Goal: Task Accomplishment & Management: Manage account settings

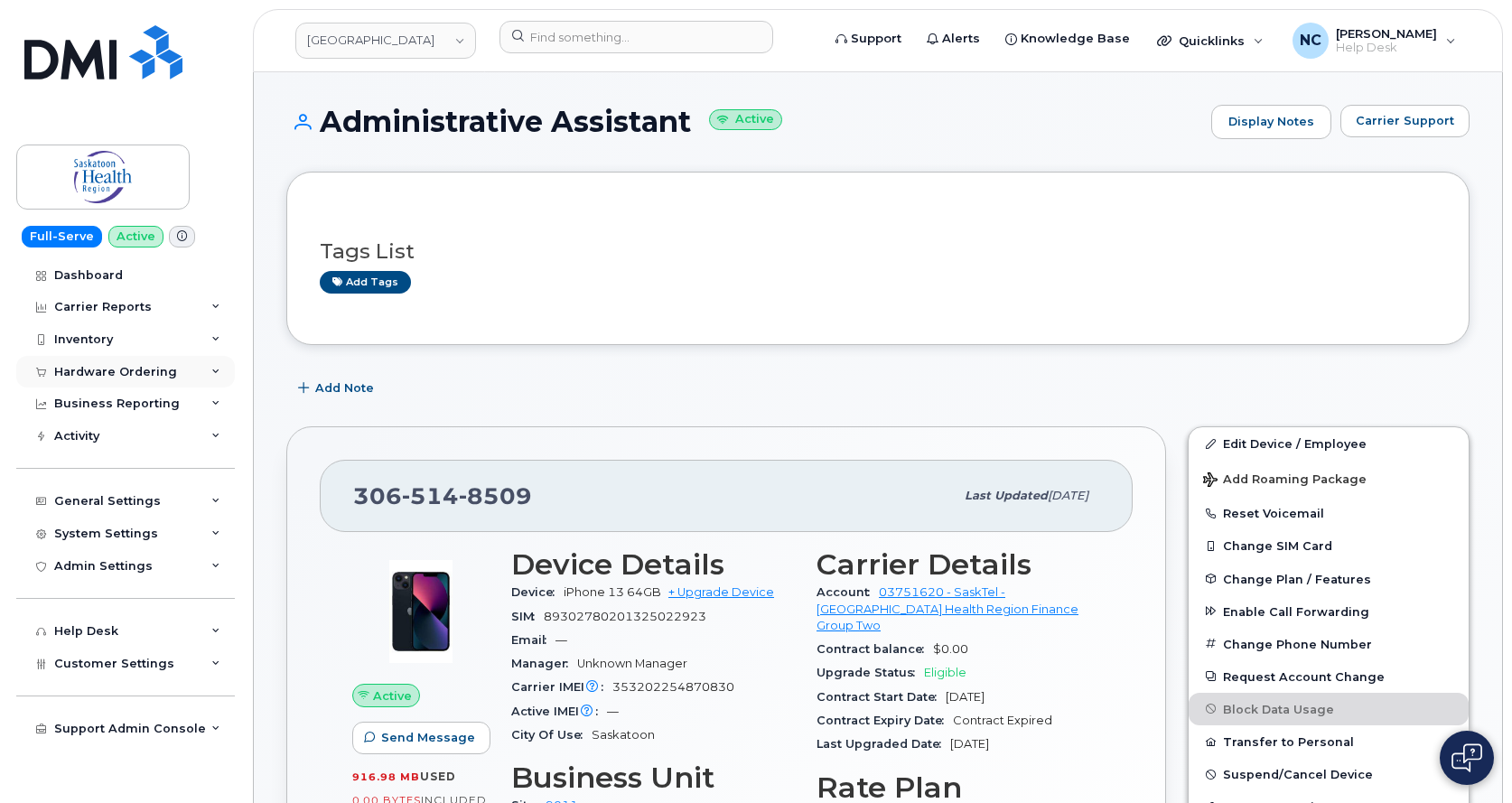
click at [155, 378] on div "Hardware Ordering" at bounding box center [115, 372] width 123 height 15
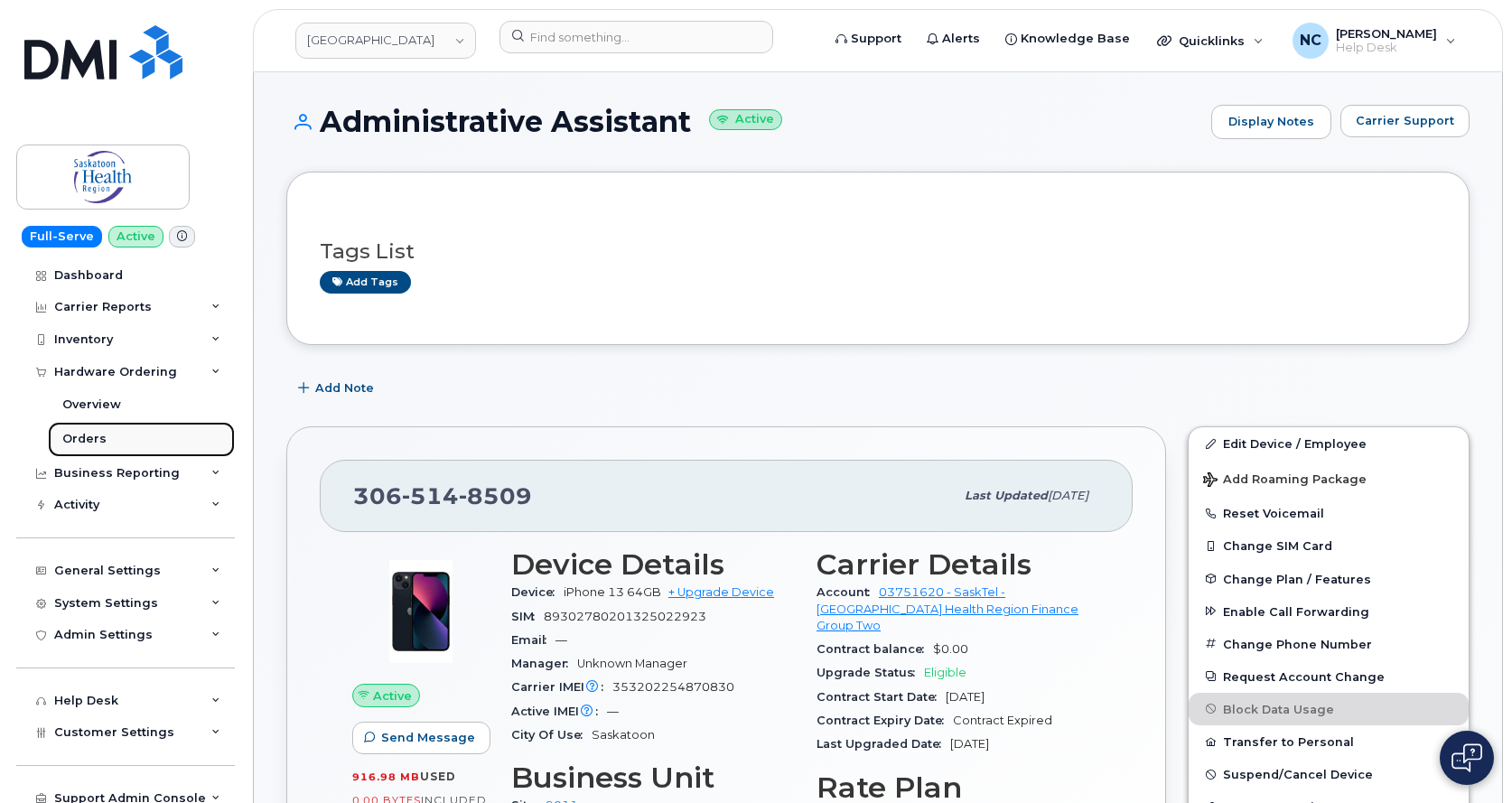
click at [100, 438] on div "Orders" at bounding box center [84, 439] width 44 height 16
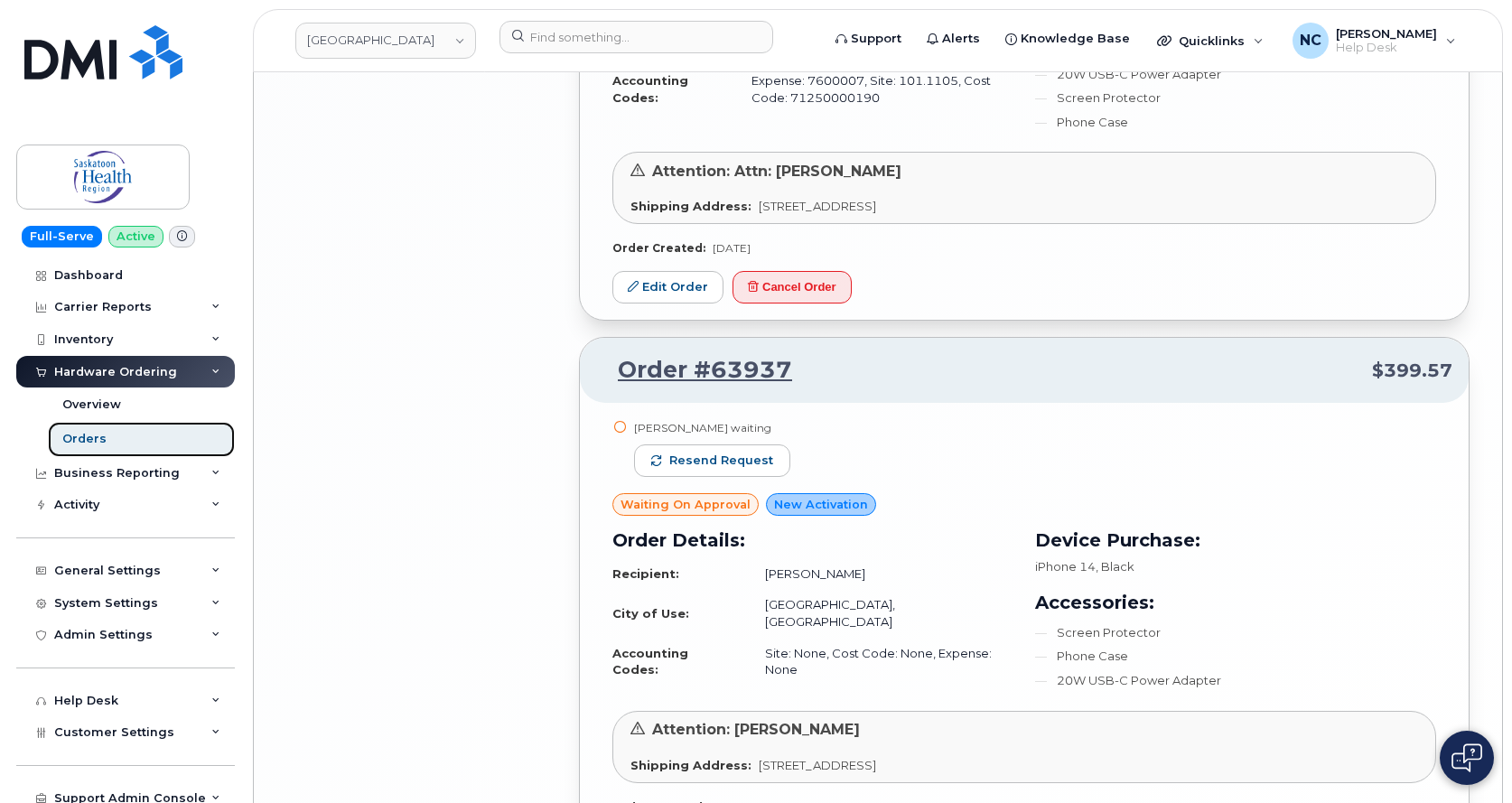
scroll to position [3884, 0]
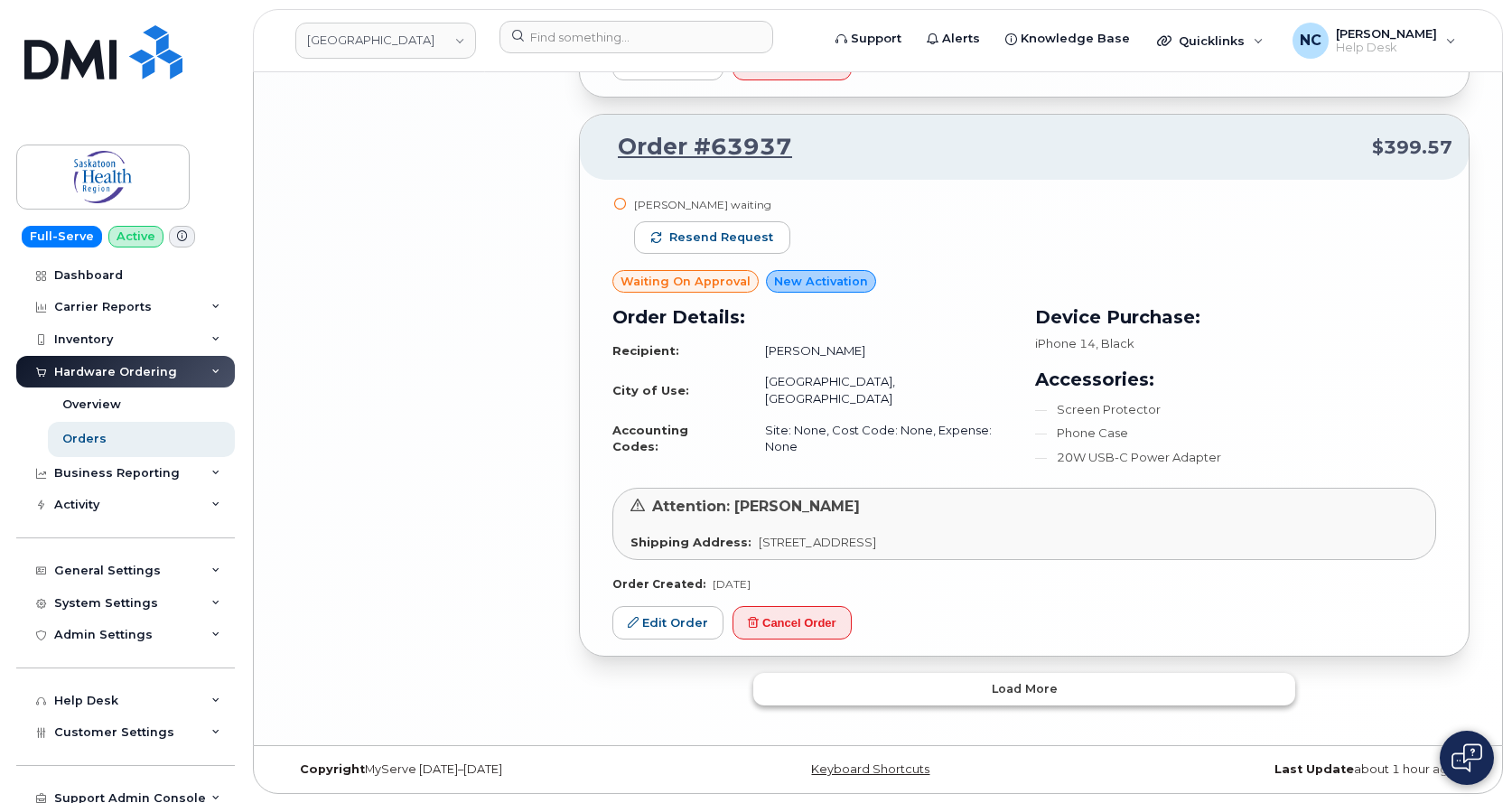
click at [1036, 687] on span "Load more" at bounding box center [1025, 688] width 66 height 17
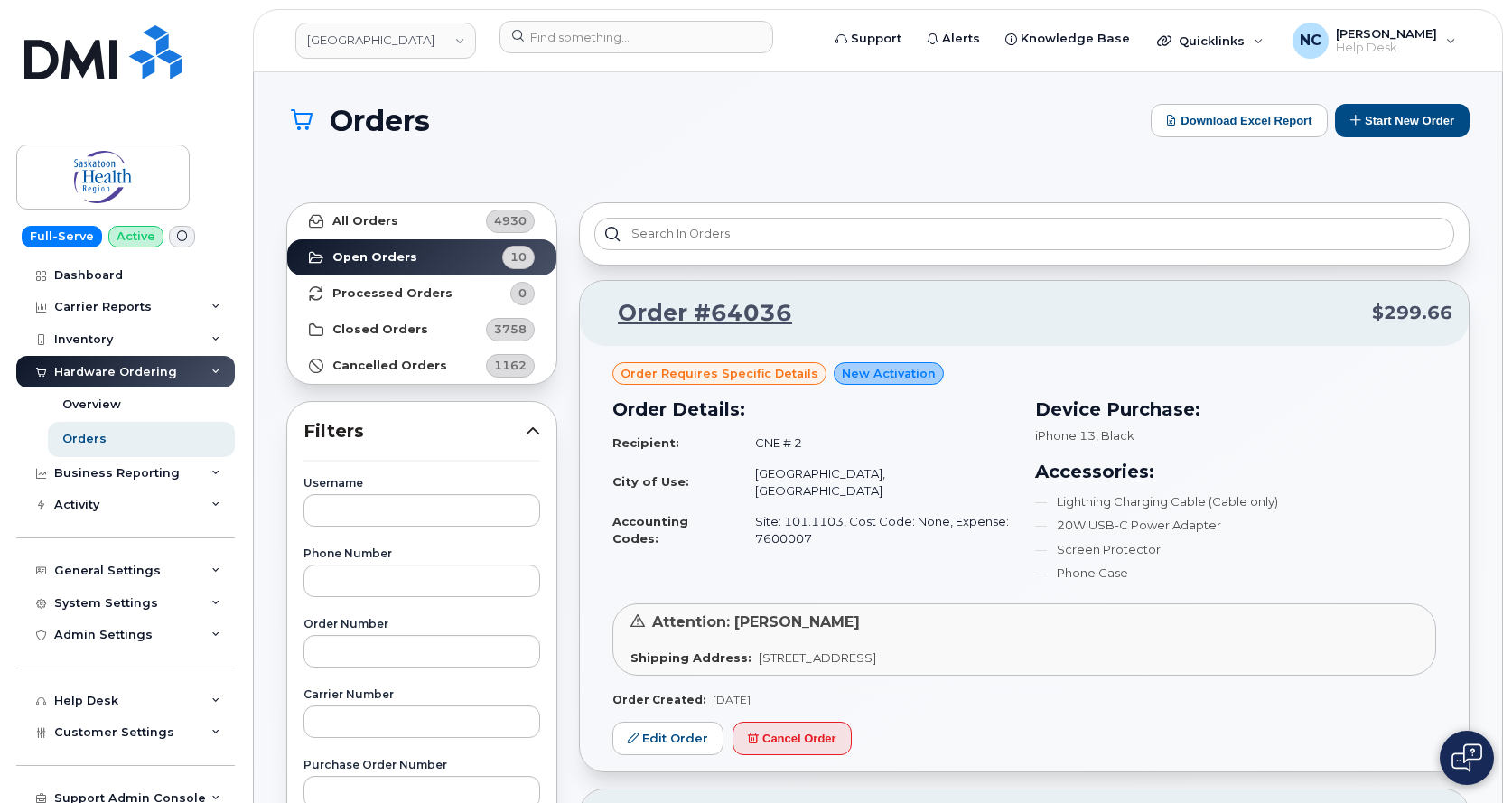
scroll to position [0, 0]
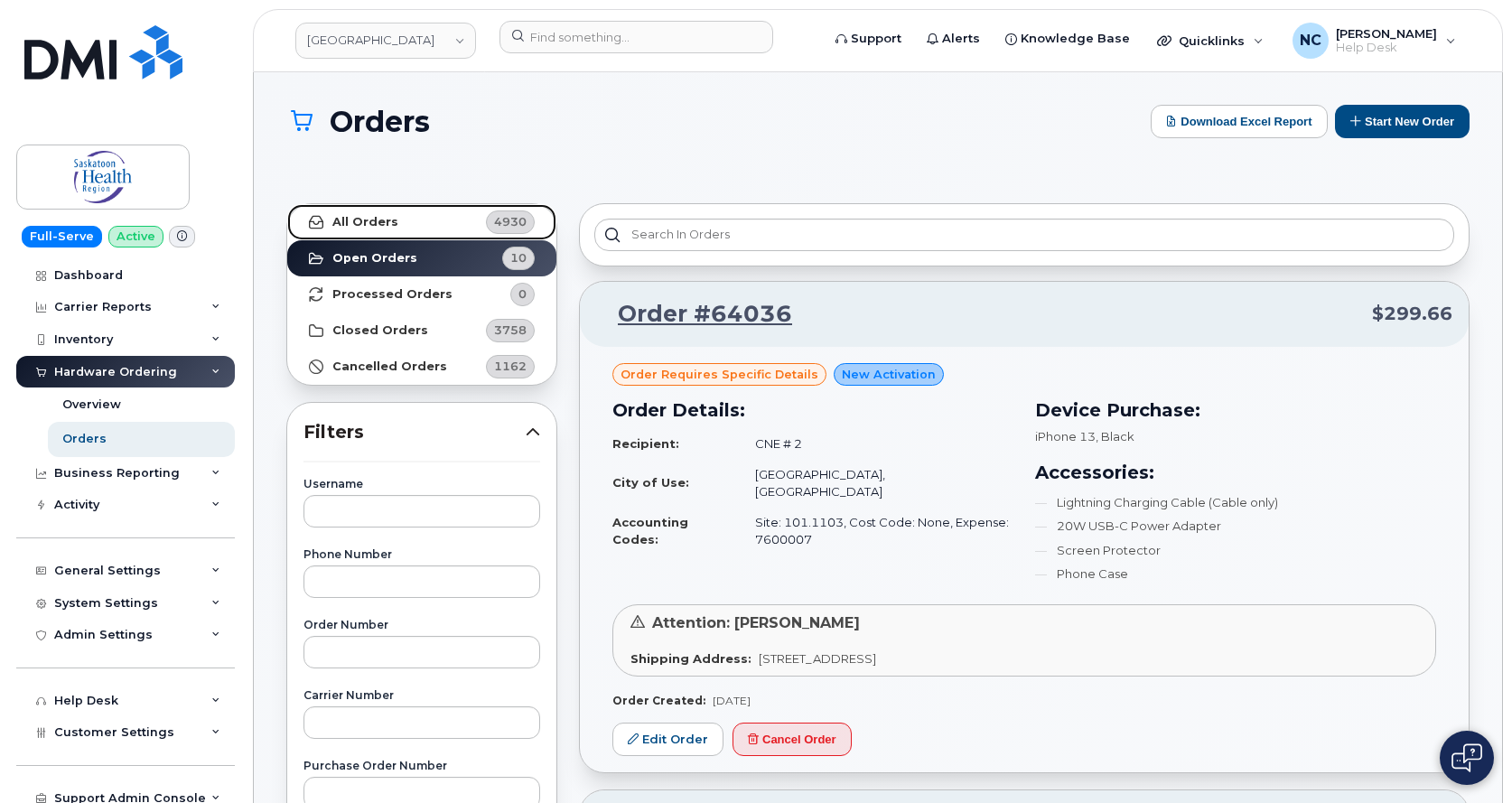
click at [416, 222] on link "All Orders 4930" at bounding box center [422, 222] width 270 height 36
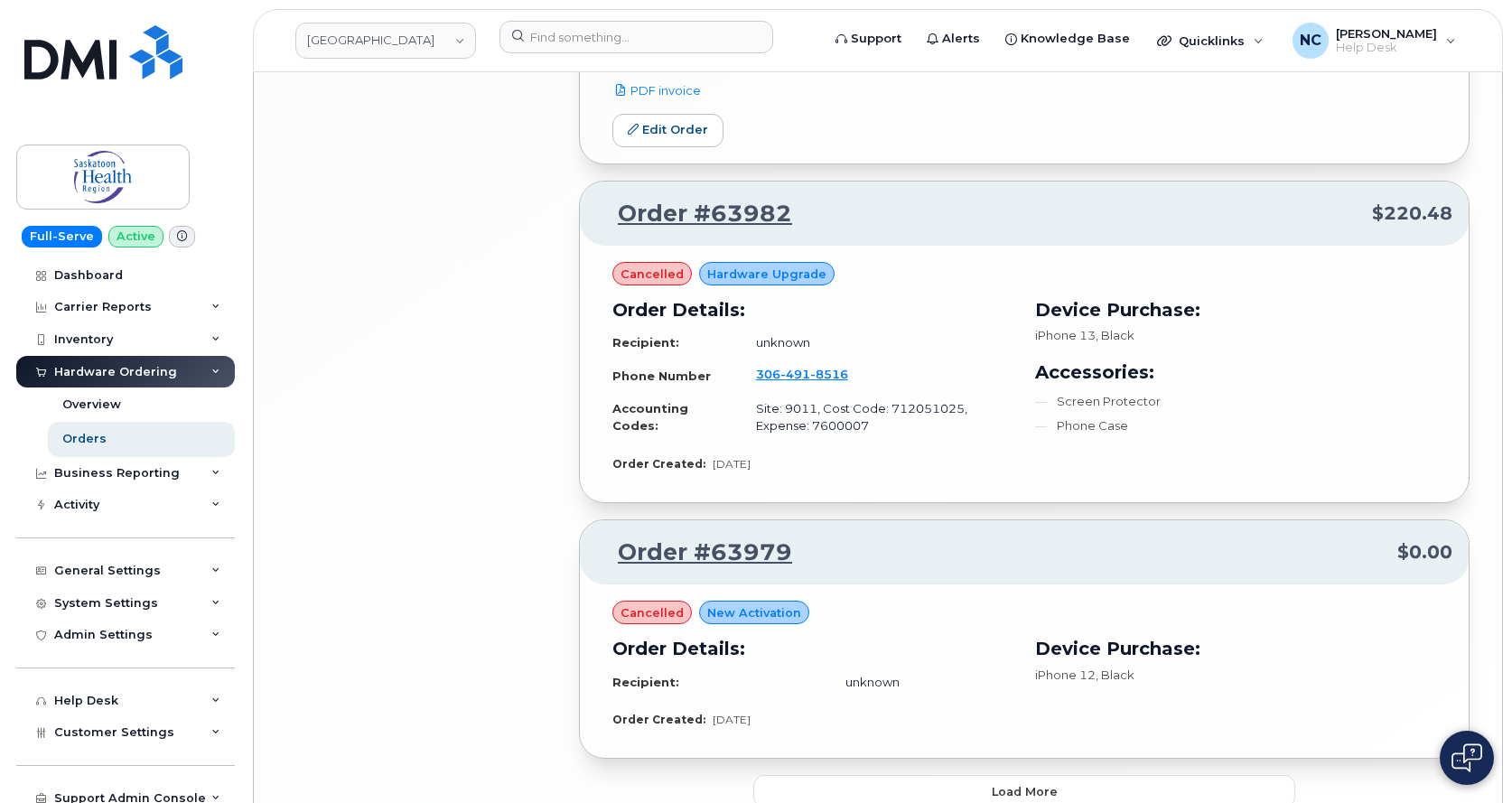
scroll to position [3546, 0]
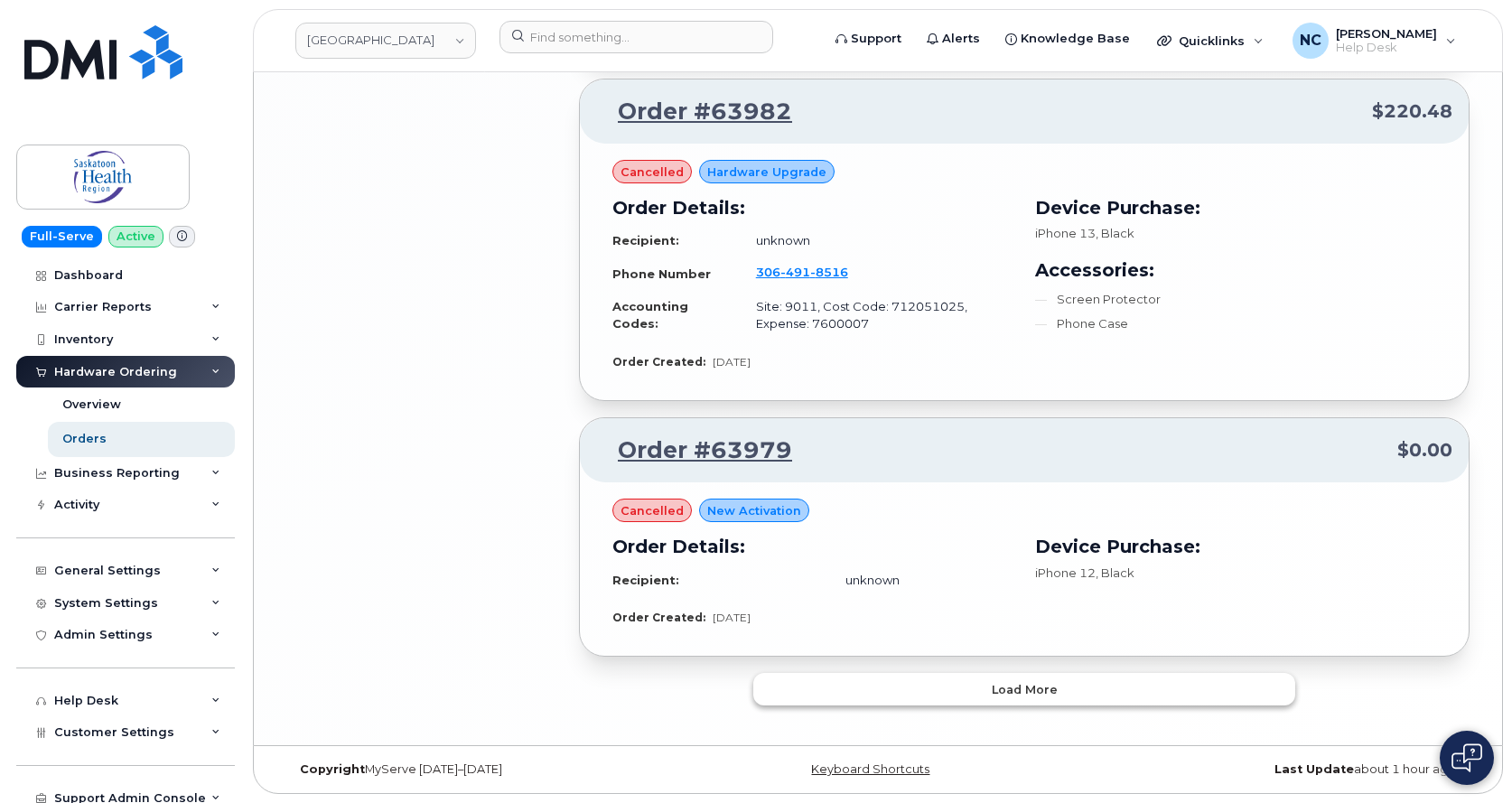
click at [1015, 673] on button "Load more" at bounding box center [1024, 690] width 542 height 33
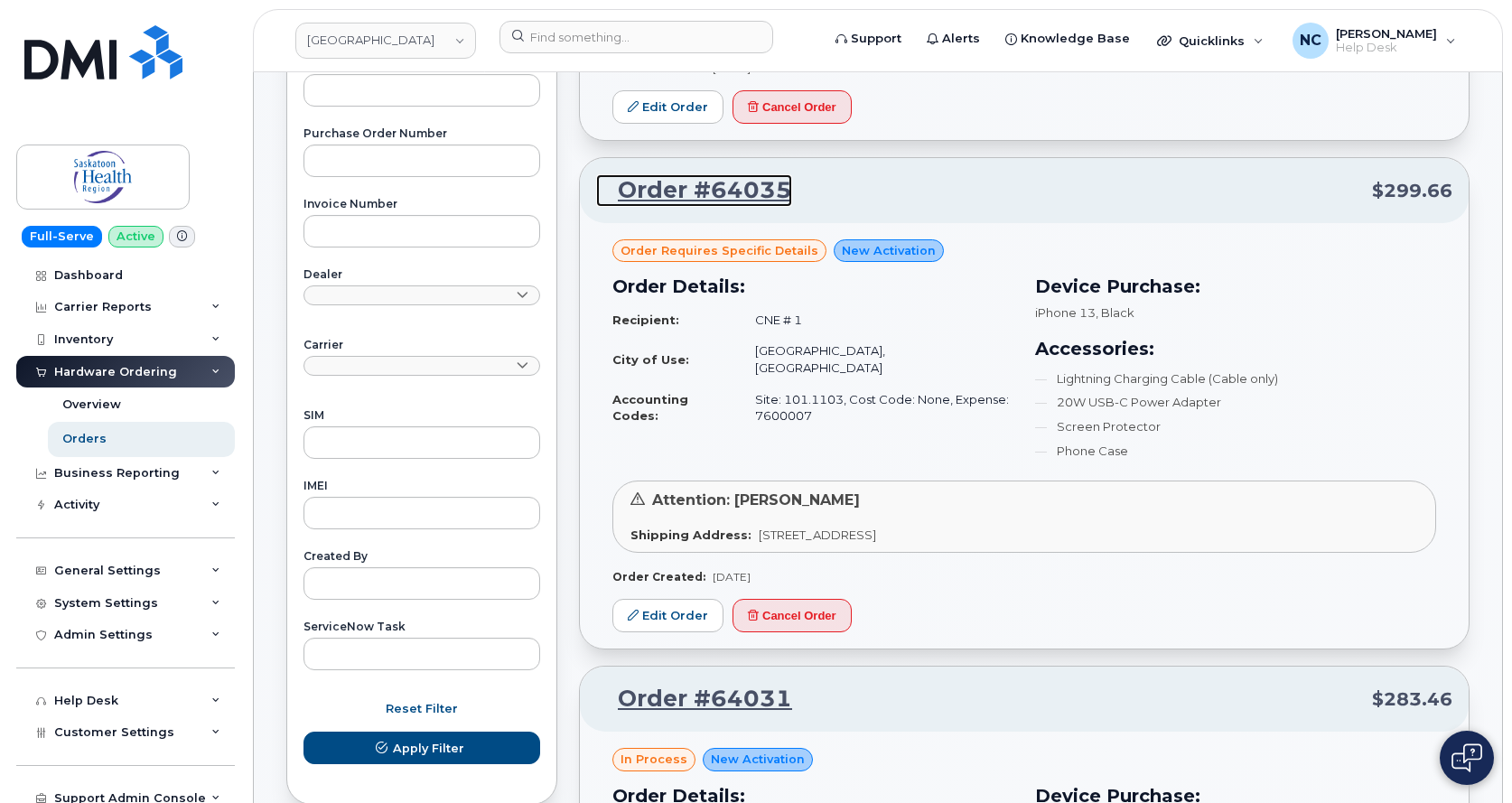
scroll to position [542, 0]
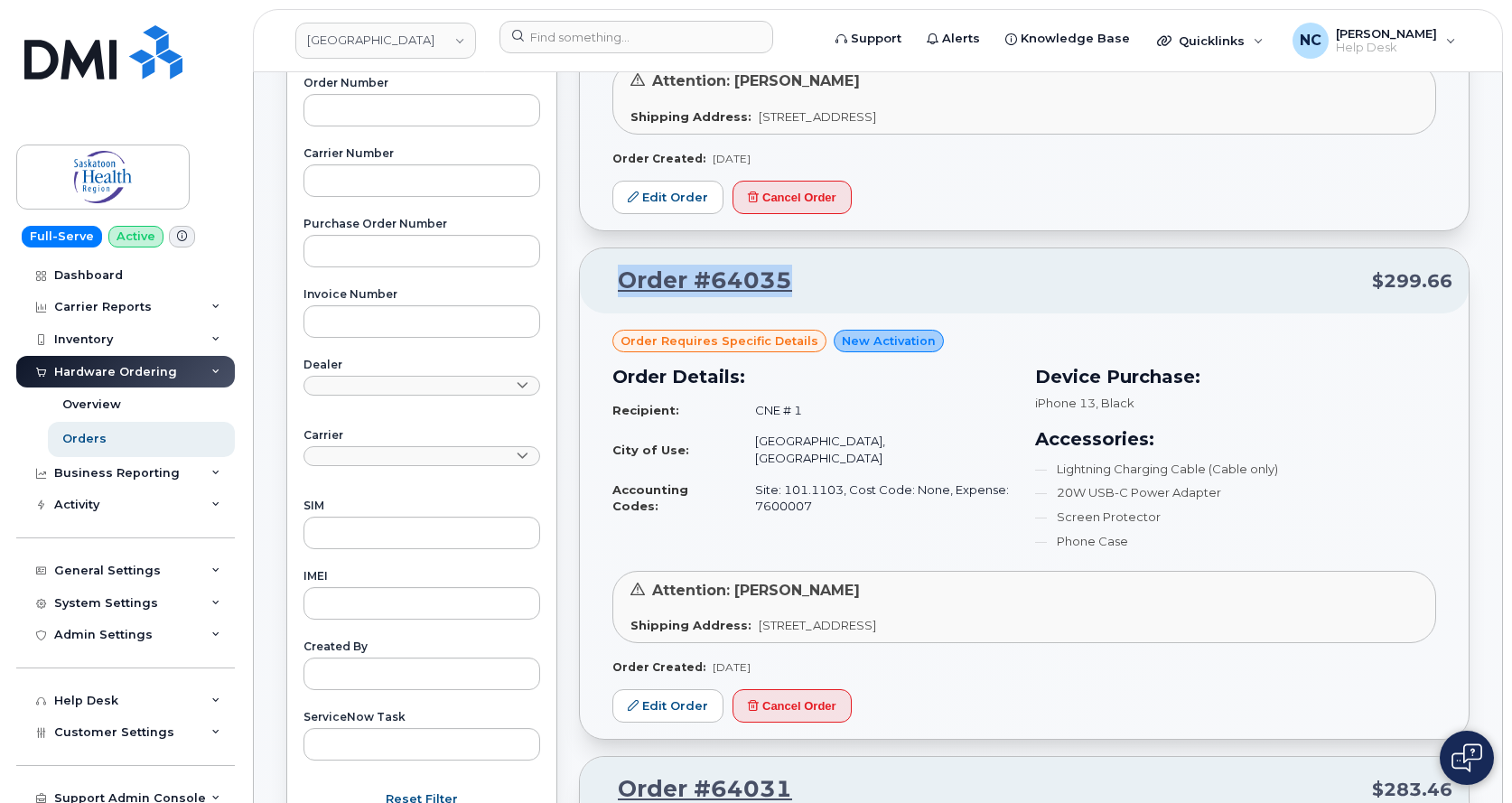
drag, startPoint x: 761, startPoint y: 289, endPoint x: 604, endPoint y: 283, distance: 157.1
click at [604, 283] on p "Order #64035 $299.66" at bounding box center [1025, 281] width 857 height 33
copy link "Order #64035"
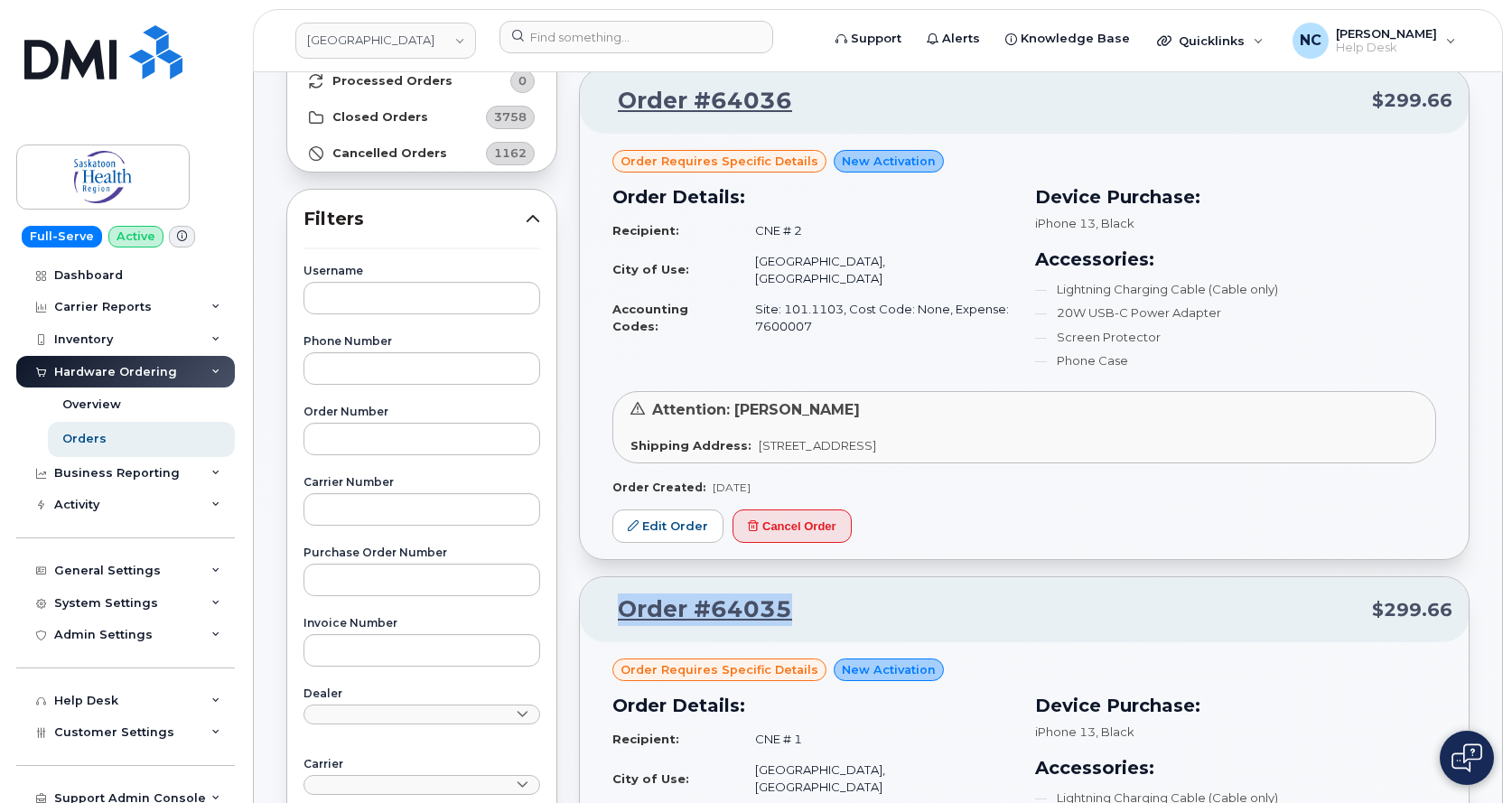
scroll to position [181, 0]
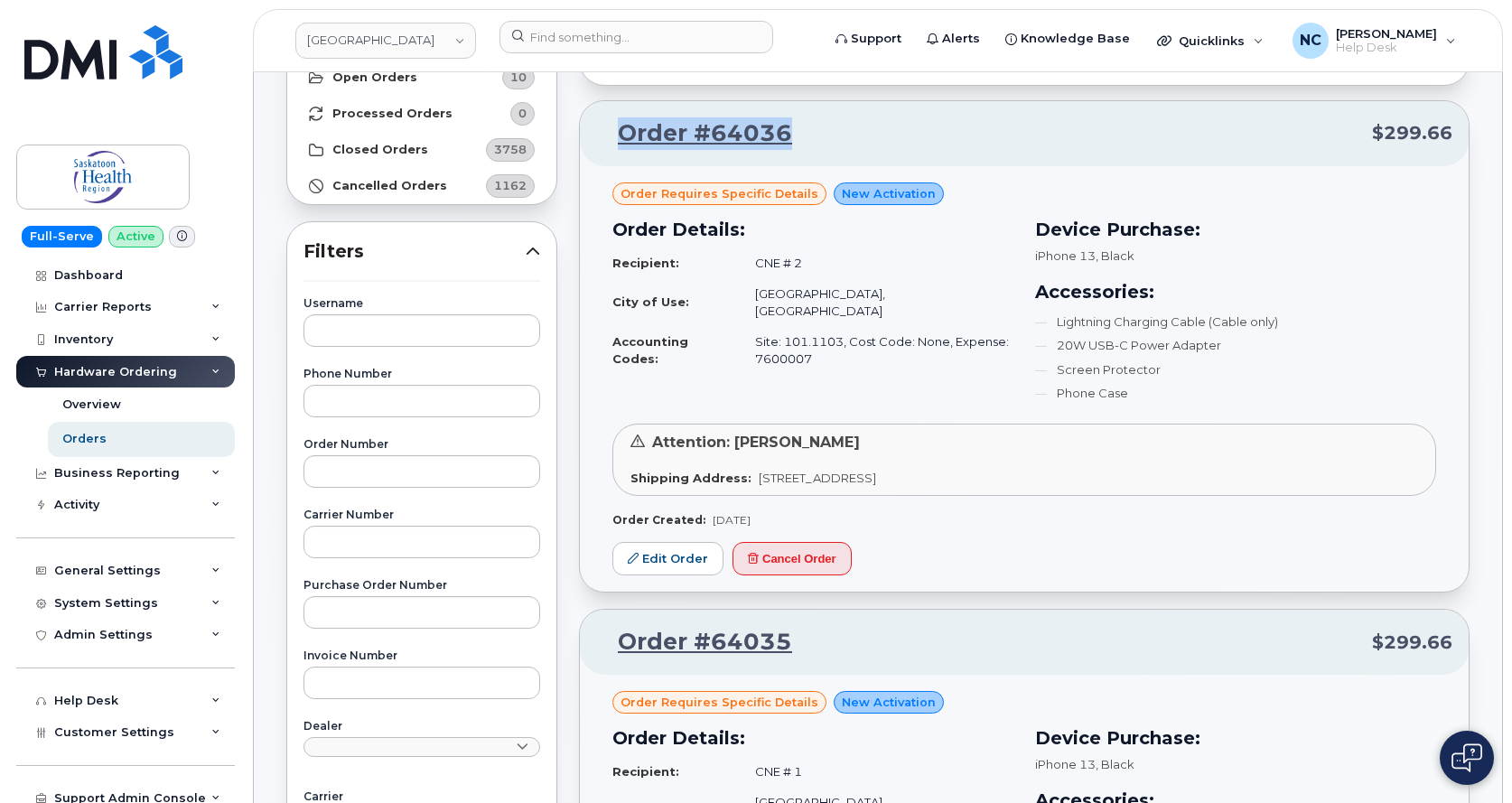
drag, startPoint x: 813, startPoint y: 140, endPoint x: 601, endPoint y: 137, distance: 212.0
click at [601, 137] on p "Order #64036 $299.66" at bounding box center [1025, 133] width 857 height 33
copy link "Order #64036"
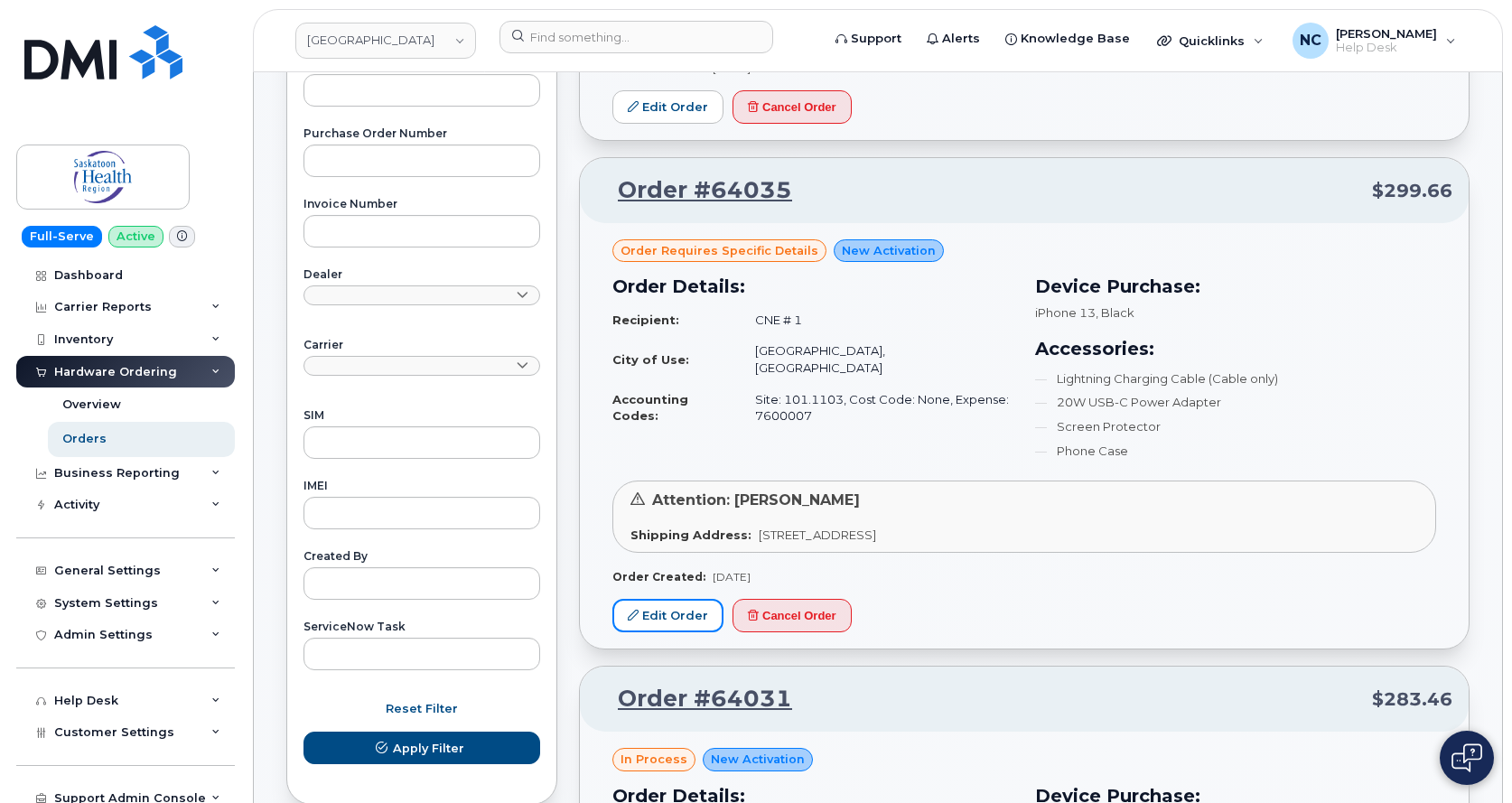
drag, startPoint x: 643, startPoint y: 620, endPoint x: 629, endPoint y: 688, distance: 69.4
click at [642, 620] on link "Edit Order" at bounding box center [668, 615] width 111 height 34
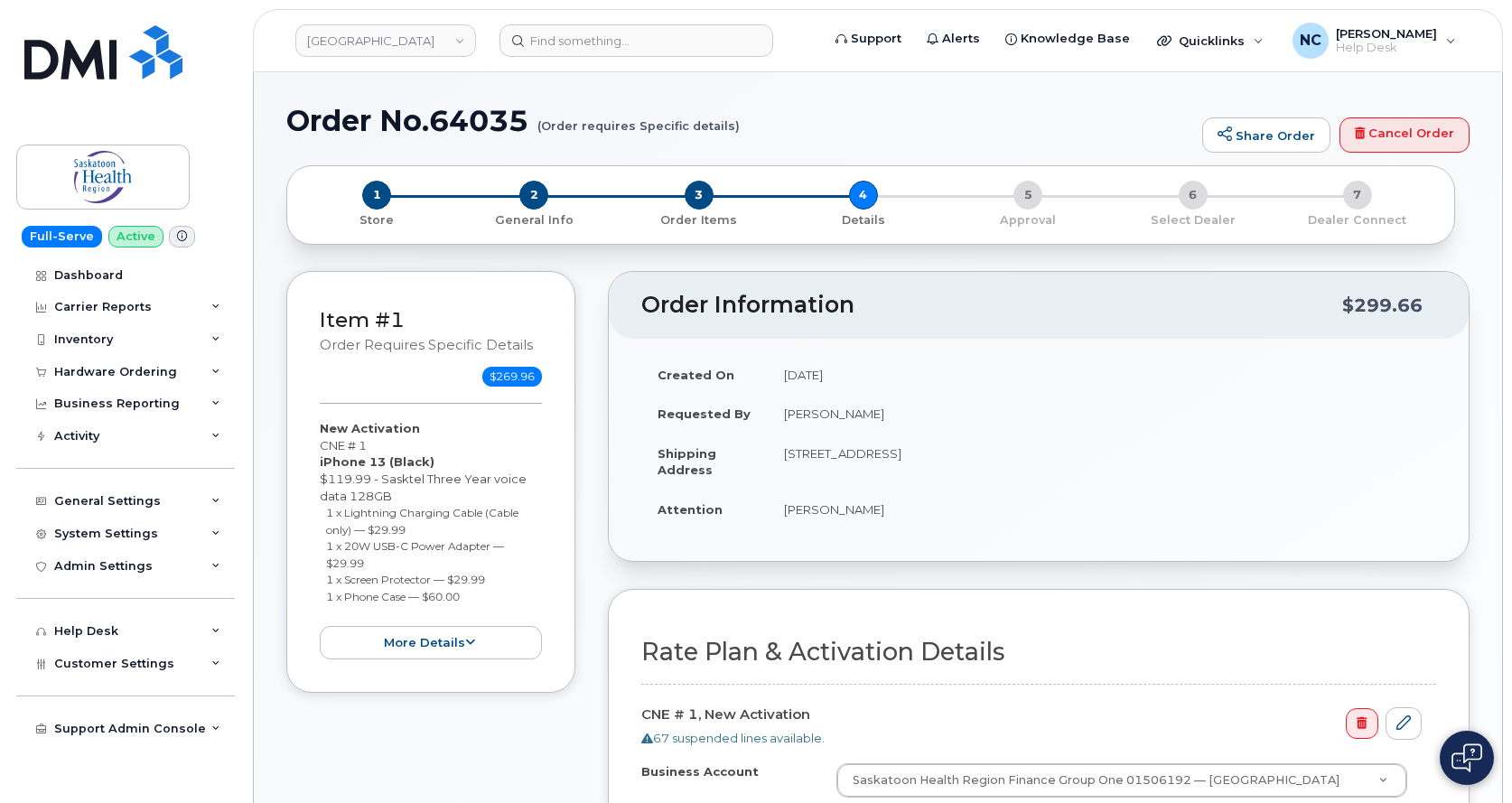
select select
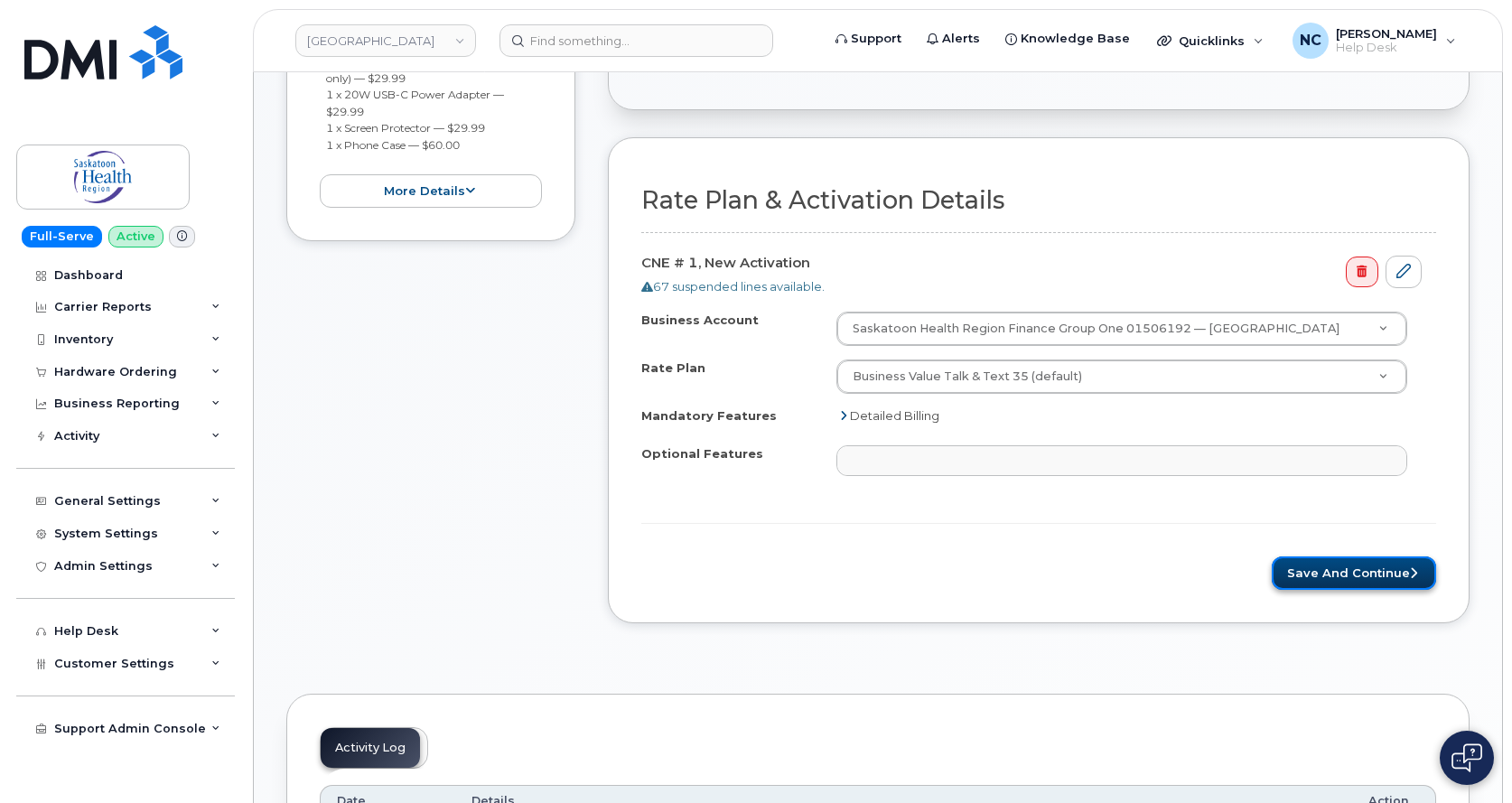
click at [1353, 564] on button "Save and Continue" at bounding box center [1353, 573] width 164 height 34
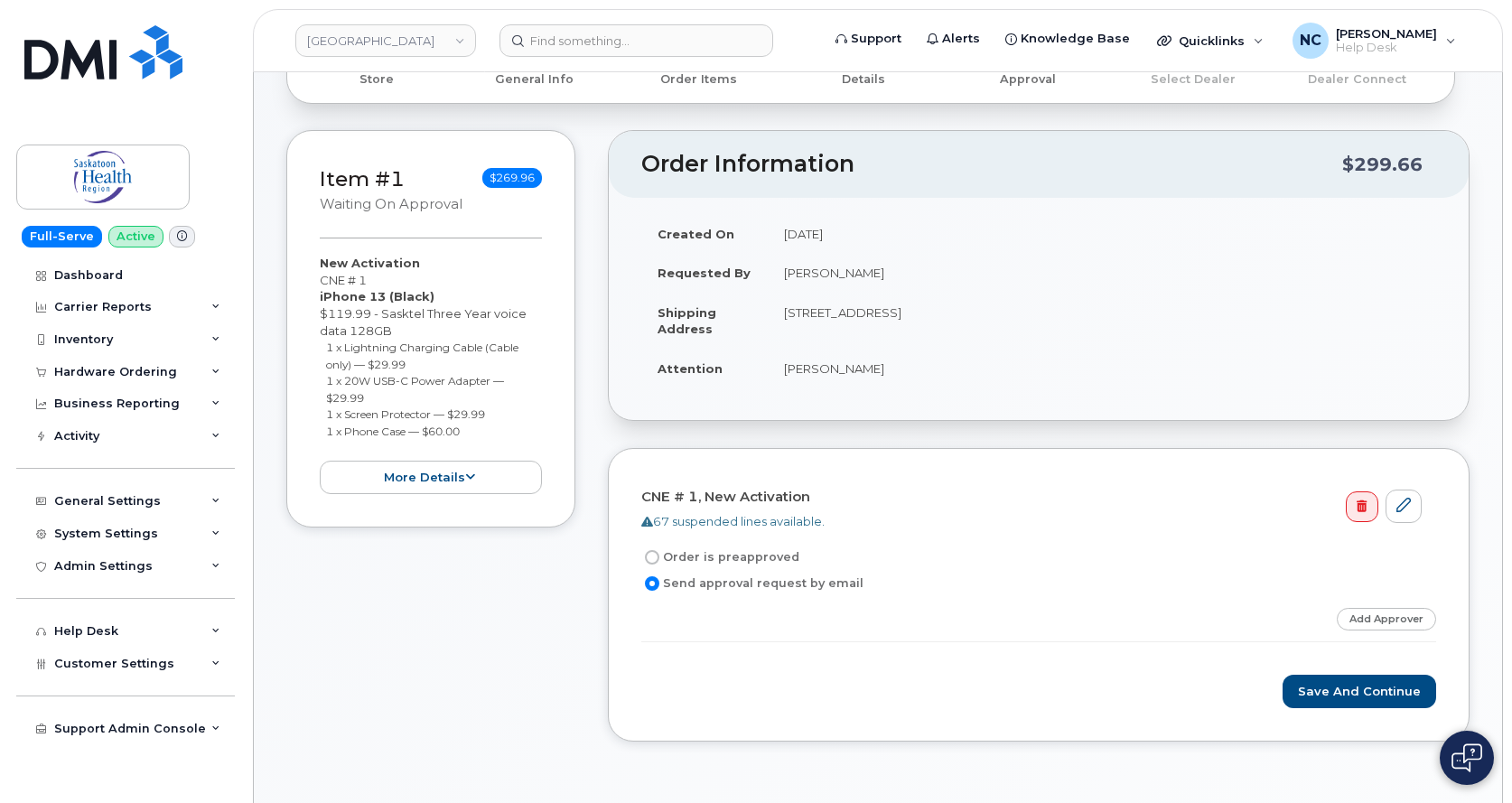
scroll to position [361, 0]
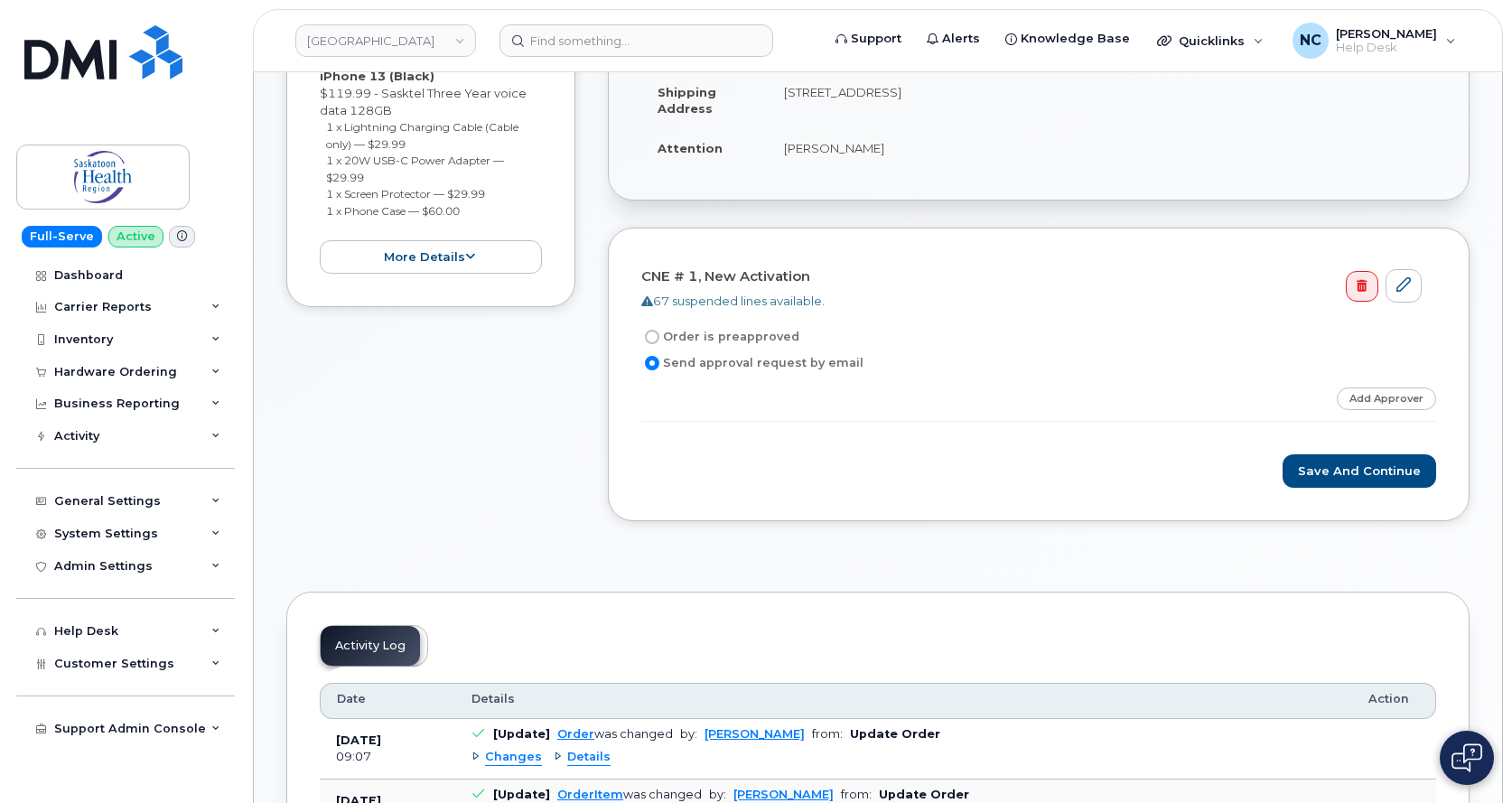
click at [720, 328] on label "Order is preapproved" at bounding box center [721, 337] width 158 height 22
click at [660, 329] on input "Order is preapproved" at bounding box center [653, 337] width 15 height 15
radio input "true"
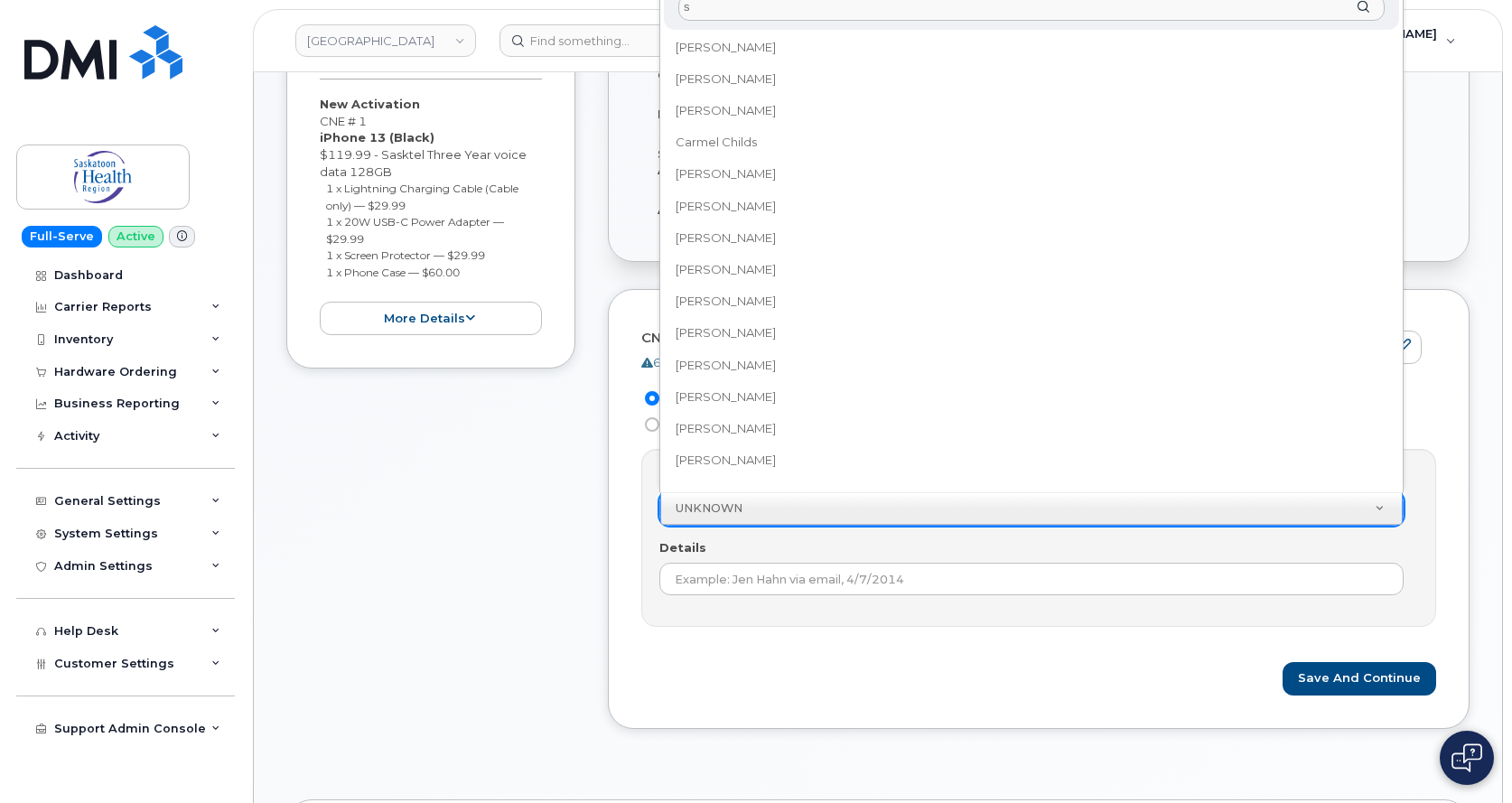
scroll to position [0, 0]
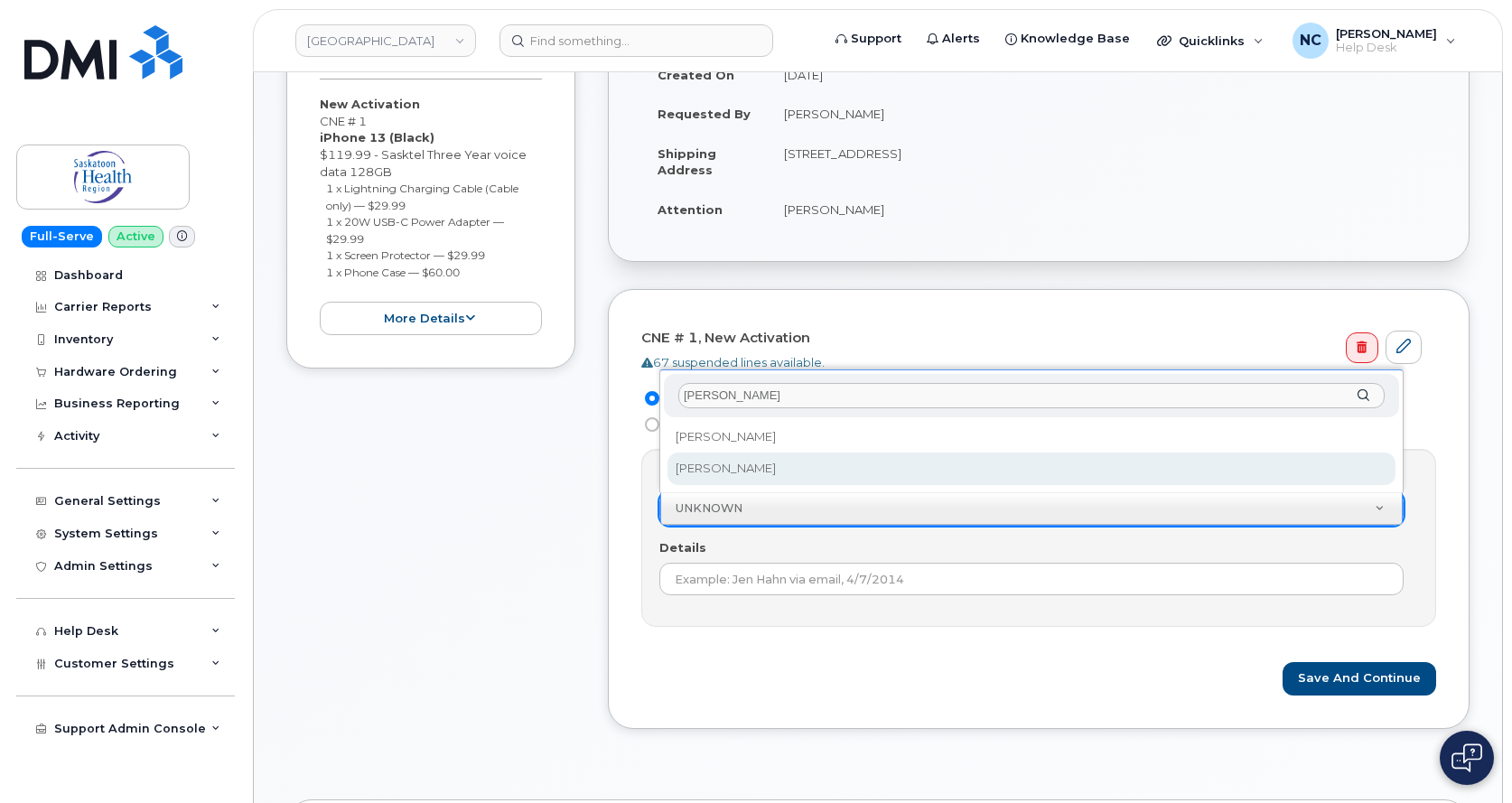
type input "shaun"
select select "769205"
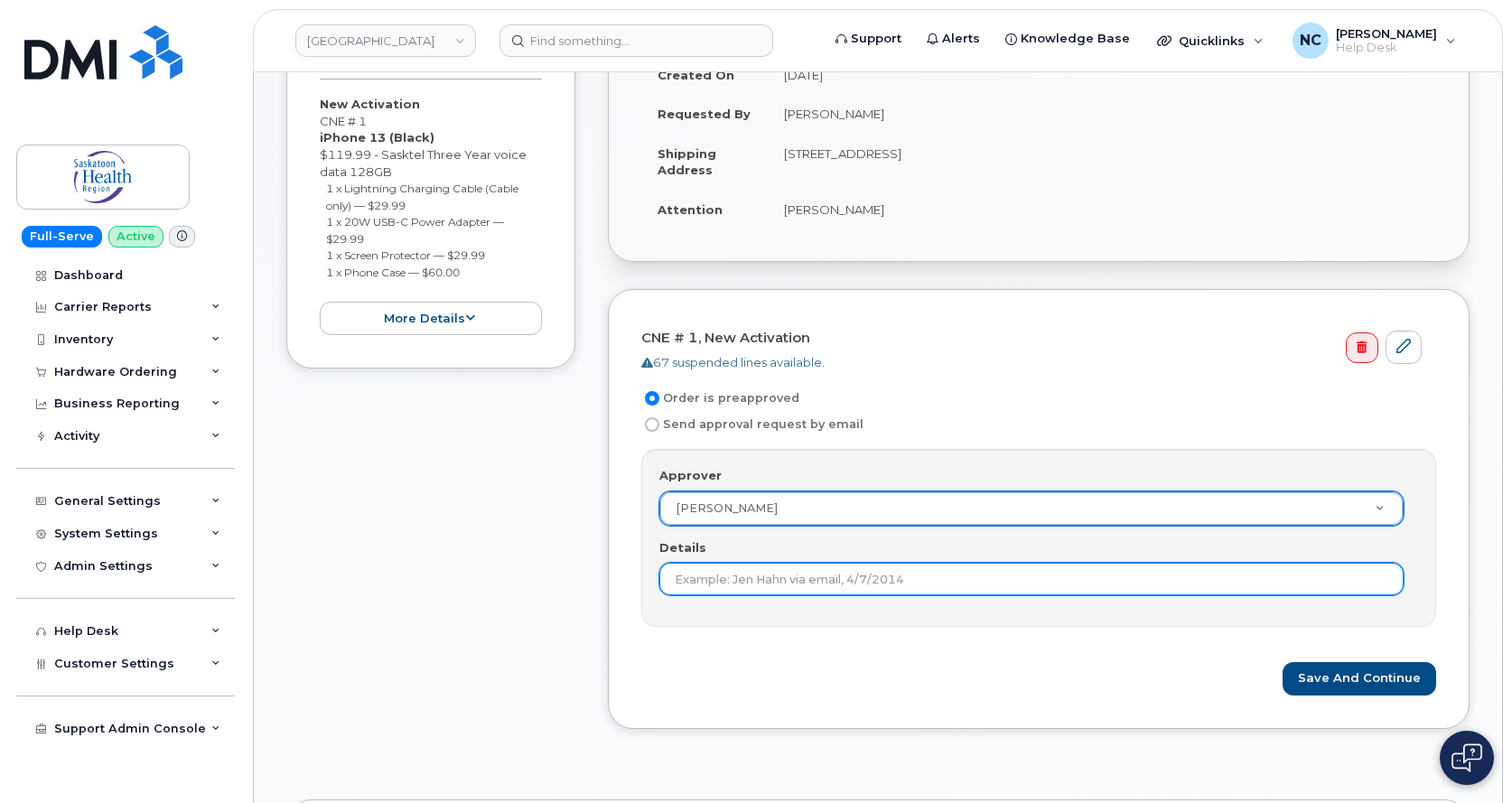
click at [1112, 592] on input "Details" at bounding box center [1032, 579] width 744 height 33
type input "Placed original order."
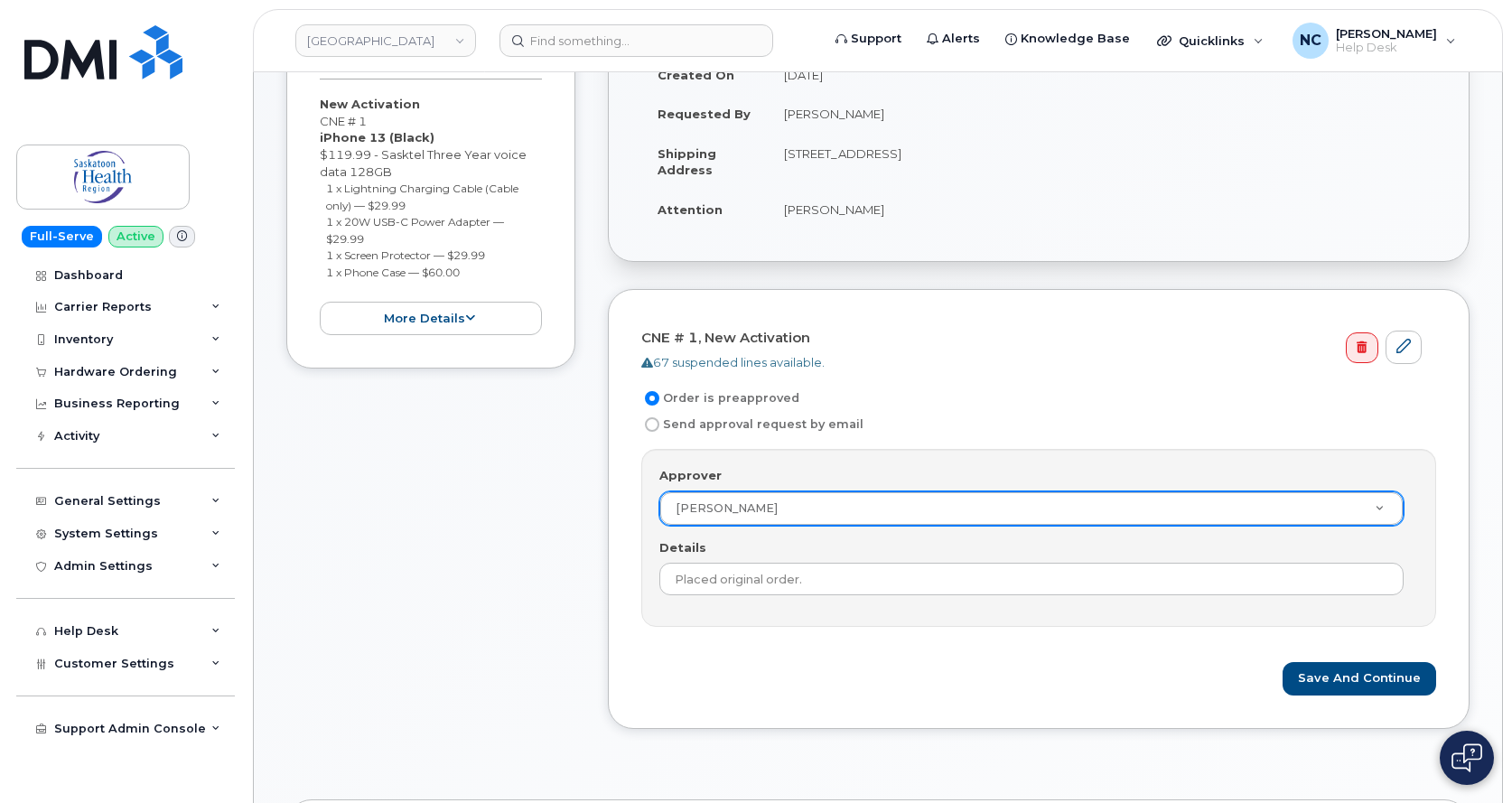
click at [1361, 657] on form "CNE # 1, New Activation 67 suspended lines available. Order is preapproved Send…" at bounding box center [1039, 508] width 795 height 372
click at [1340, 677] on button "Save and Continue" at bounding box center [1359, 679] width 153 height 34
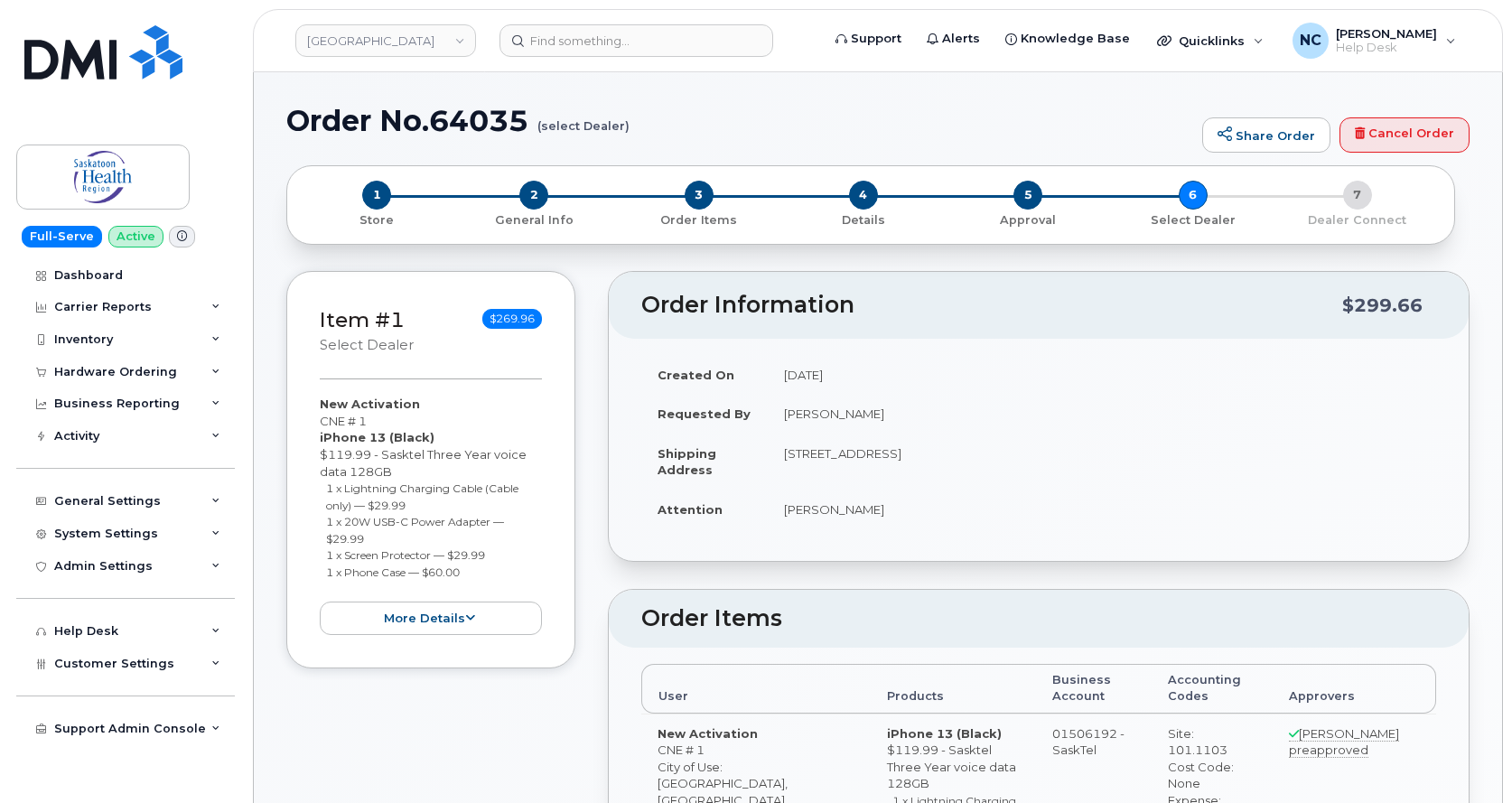
radio input "true"
click at [150, 370] on div "Hardware Ordering" at bounding box center [115, 372] width 123 height 15
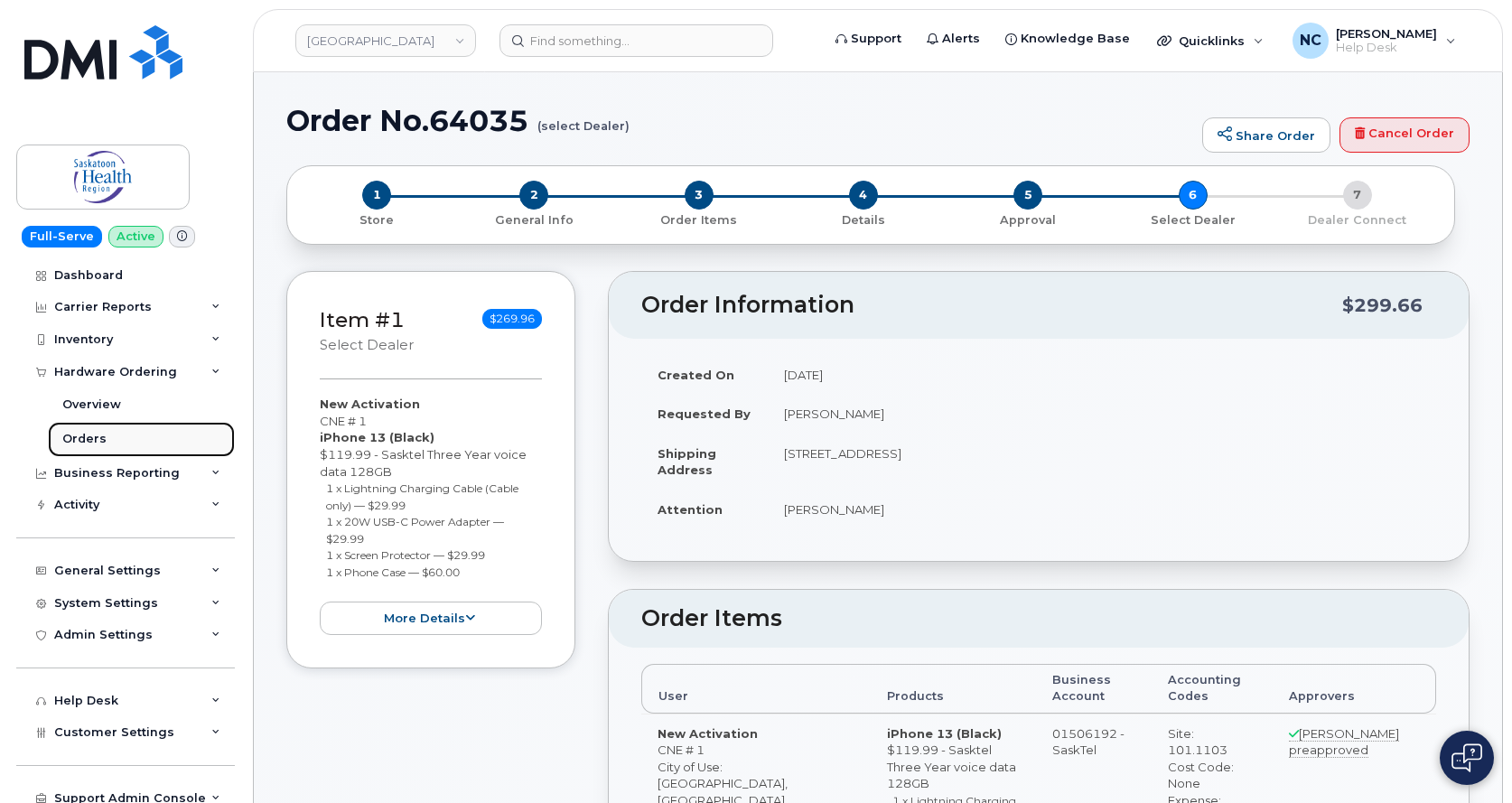
click at [83, 433] on div "Orders" at bounding box center [84, 439] width 44 height 16
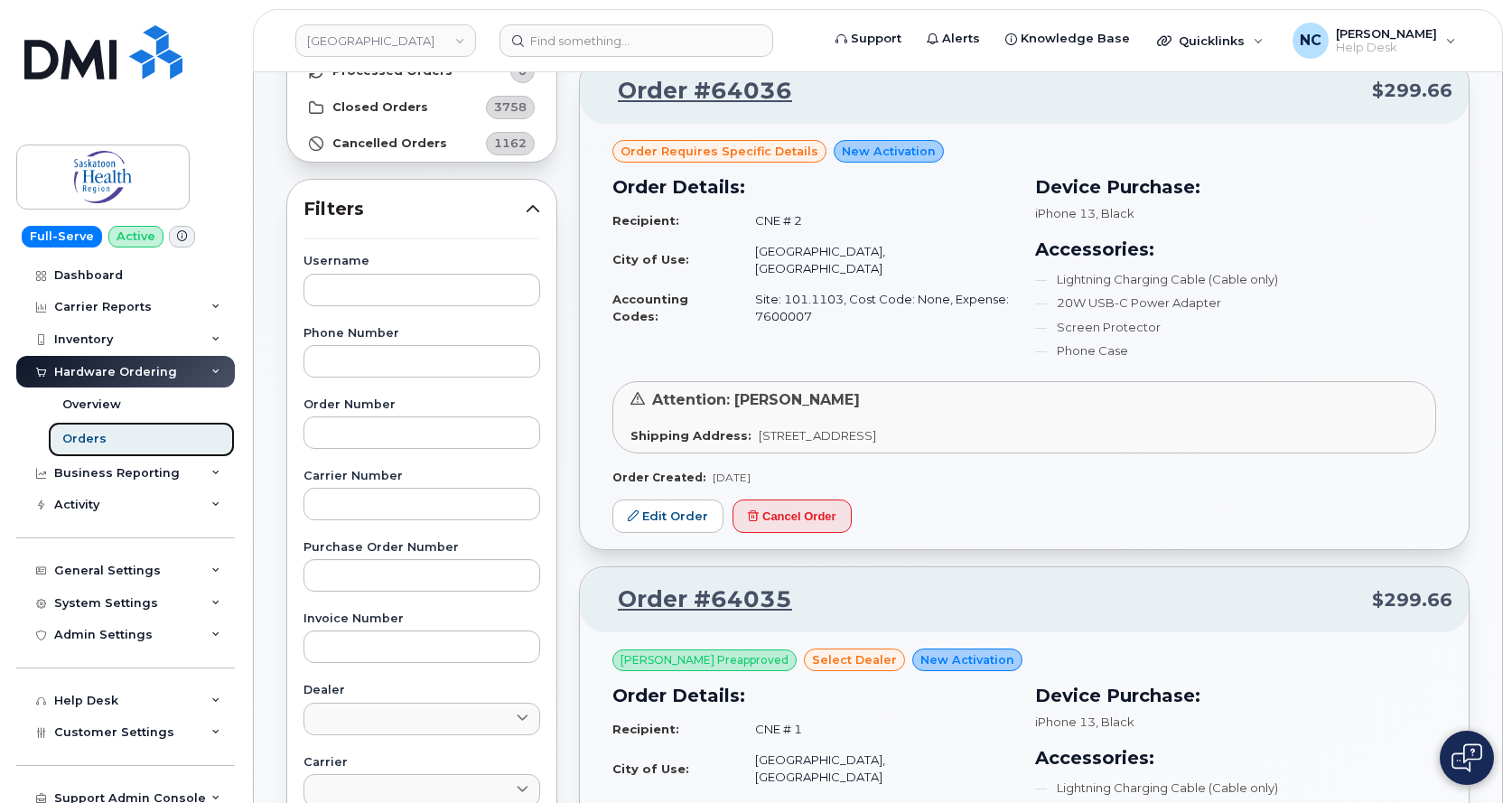
scroll to position [181, 0]
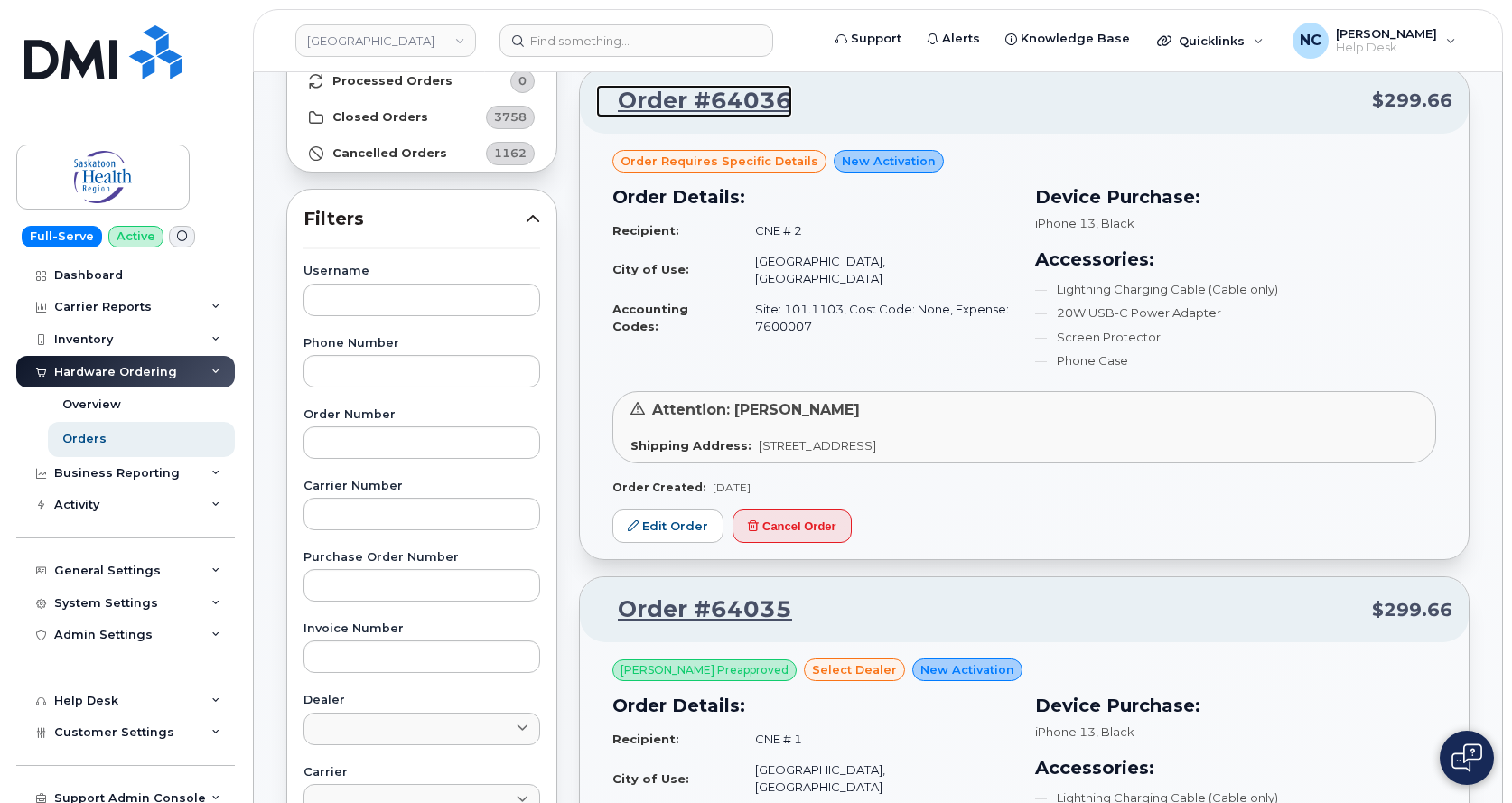
click at [740, 110] on link "Order #64036" at bounding box center [694, 102] width 196 height 33
click at [668, 519] on link "Edit Order" at bounding box center [668, 525] width 111 height 34
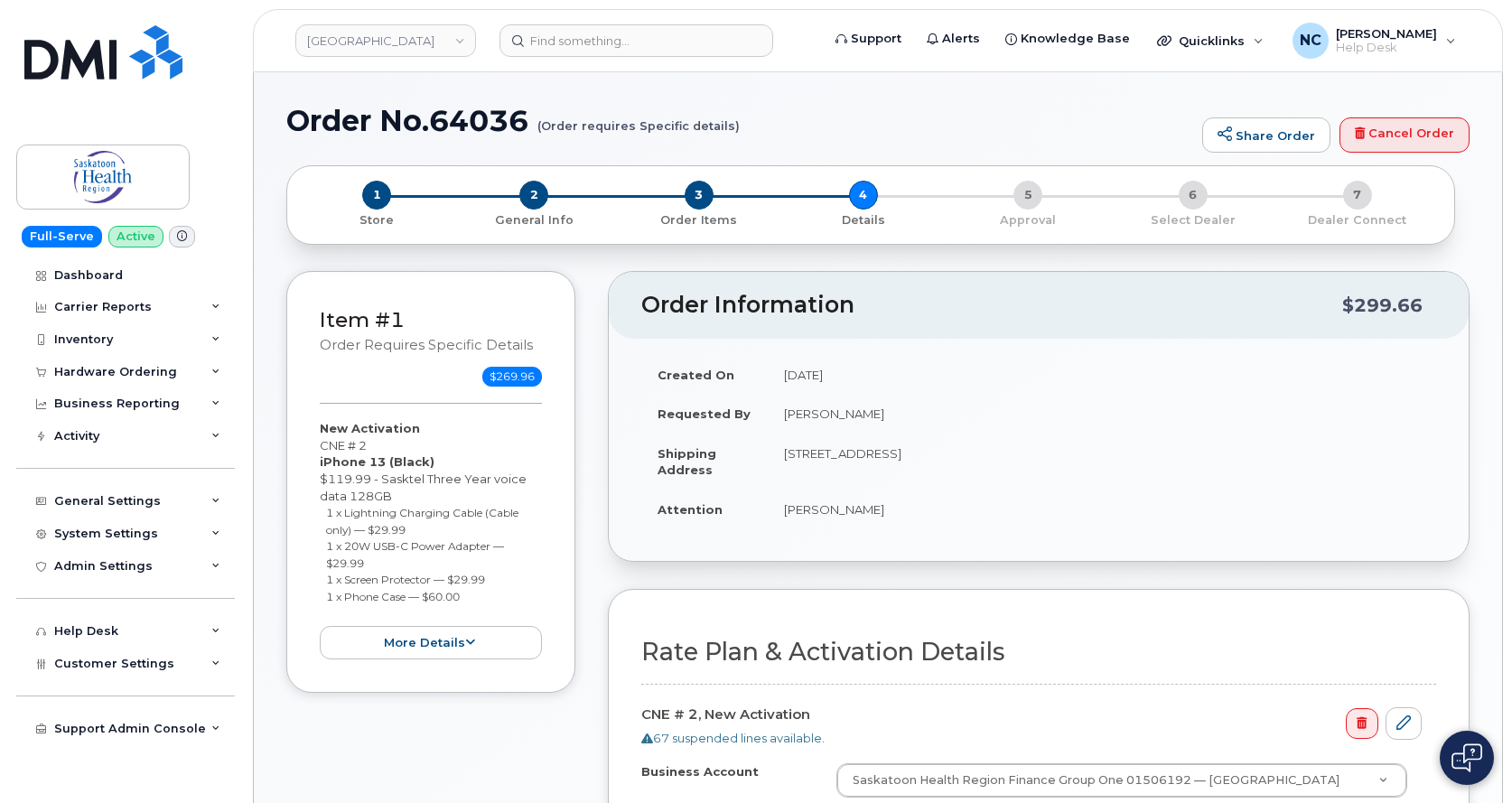
select select
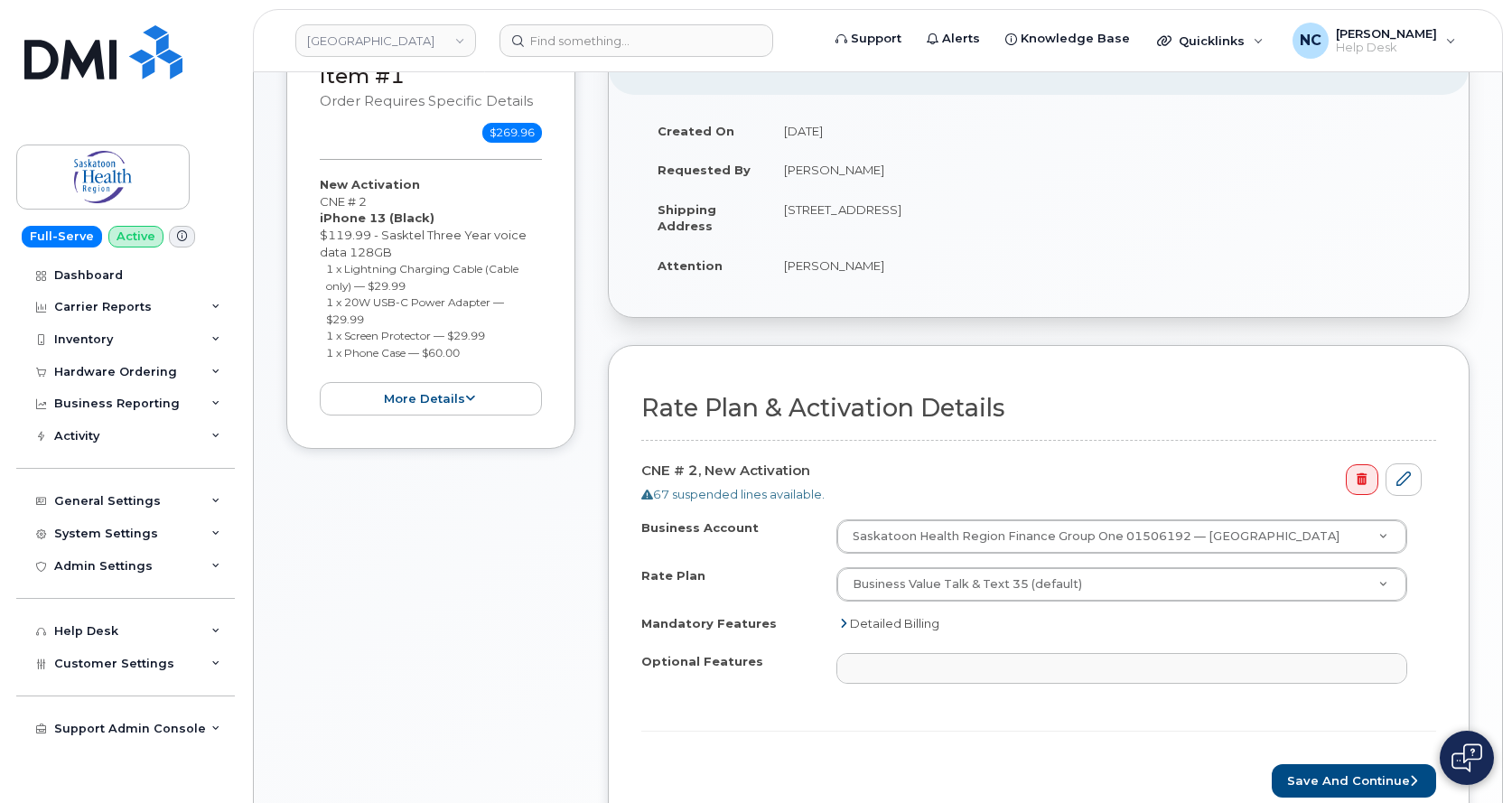
scroll to position [361, 0]
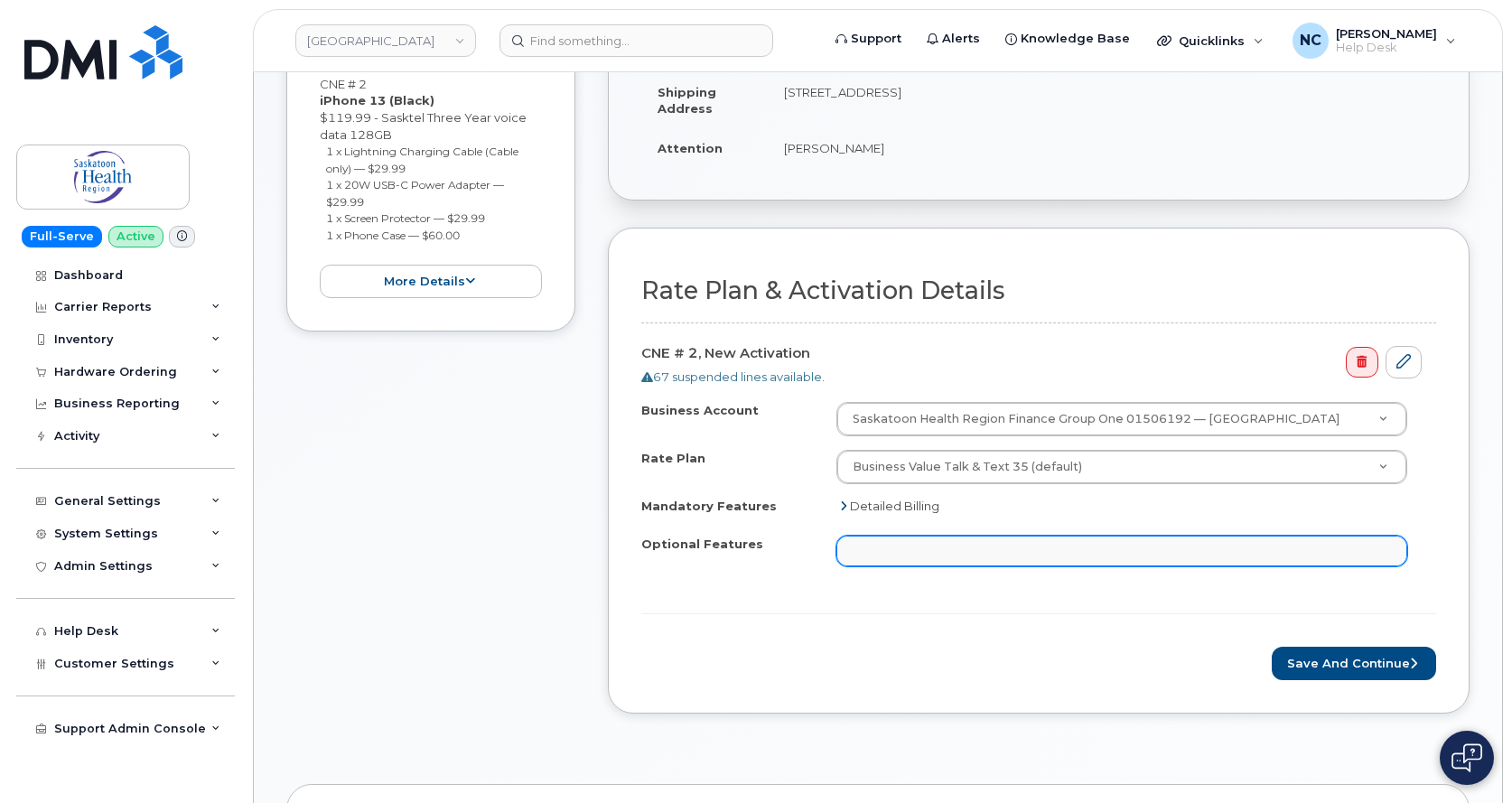
click at [1046, 556] on ul at bounding box center [1122, 551] width 569 height 29
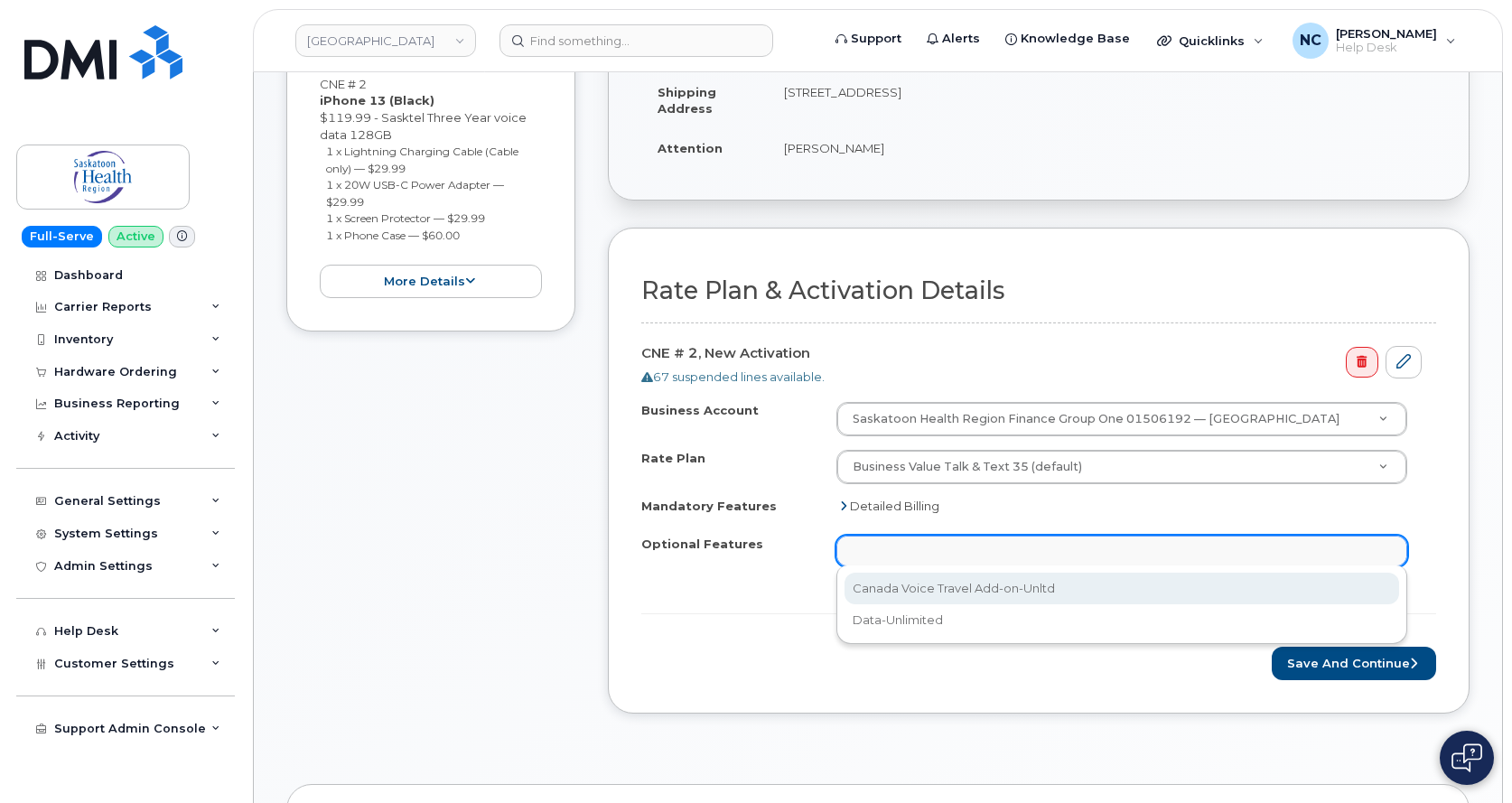
drag, startPoint x: 494, startPoint y: 561, endPoint x: 503, endPoint y: 560, distance: 9.1
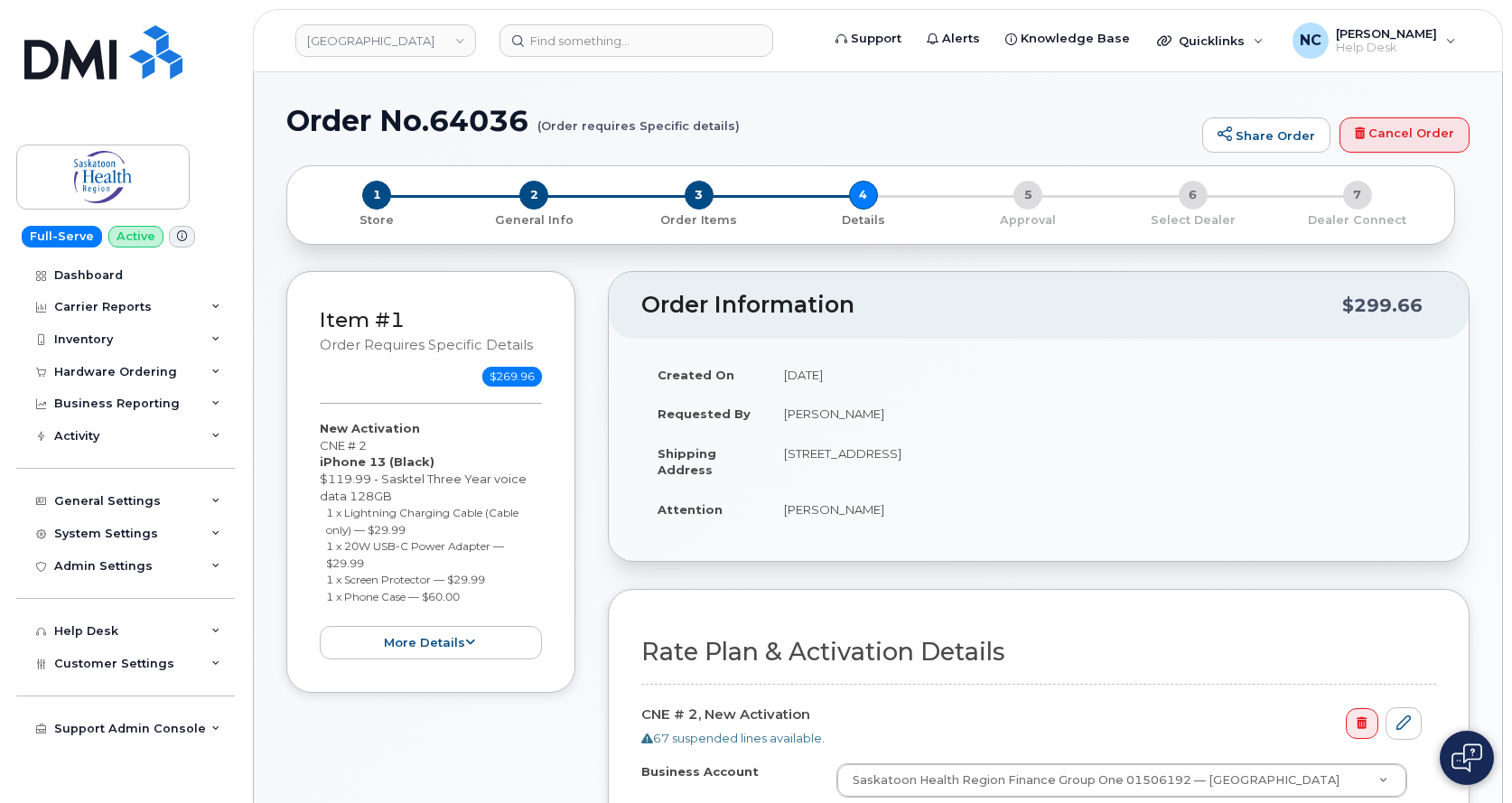
scroll to position [542, 0]
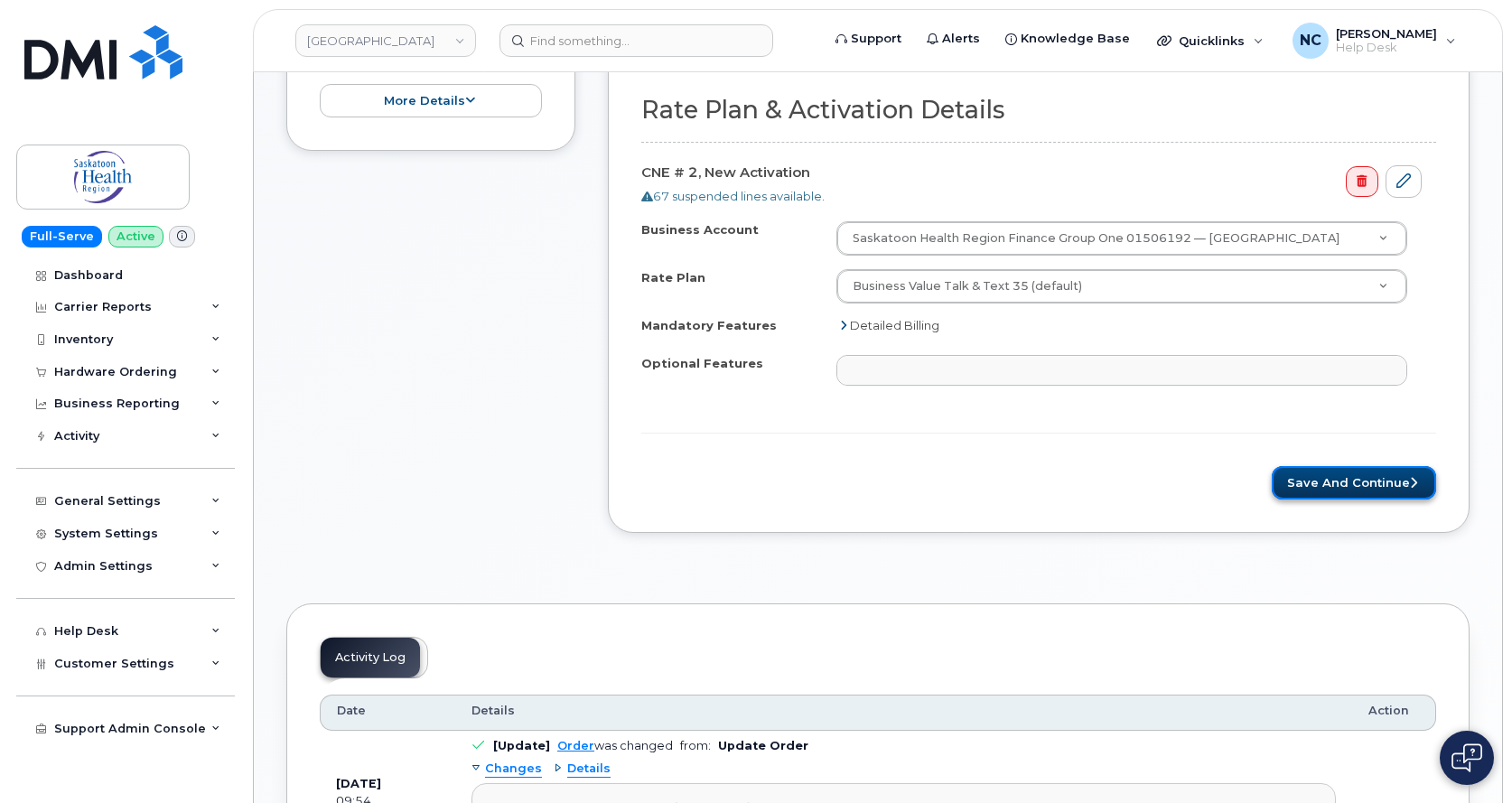
click at [1307, 482] on button "Save and Continue" at bounding box center [1353, 483] width 164 height 34
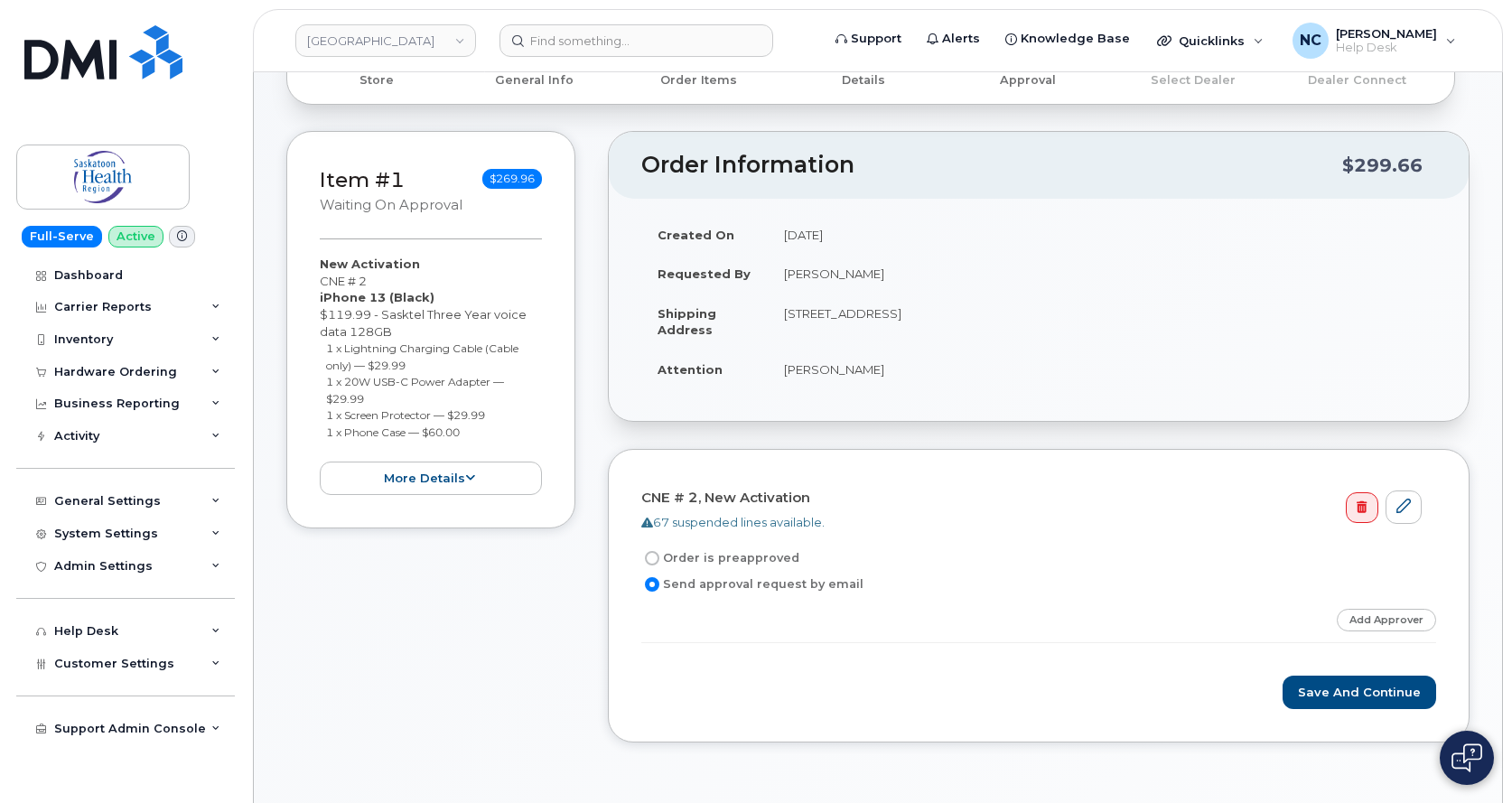
scroll to position [271, 0]
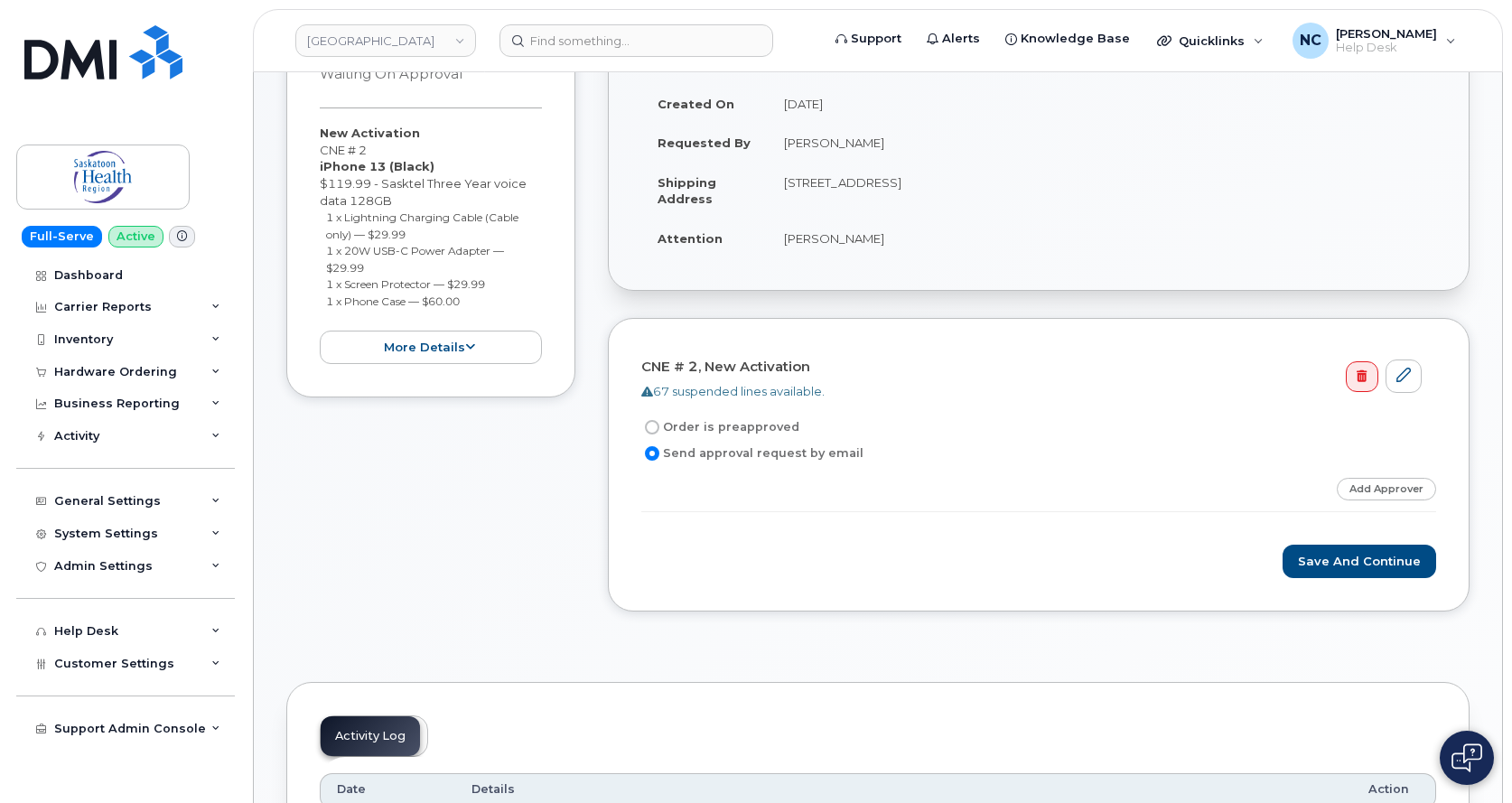
click at [752, 424] on label "Order is preapproved" at bounding box center [721, 427] width 158 height 22
click at [660, 424] on input "Order is preapproved" at bounding box center [653, 427] width 15 height 15
radio input "true"
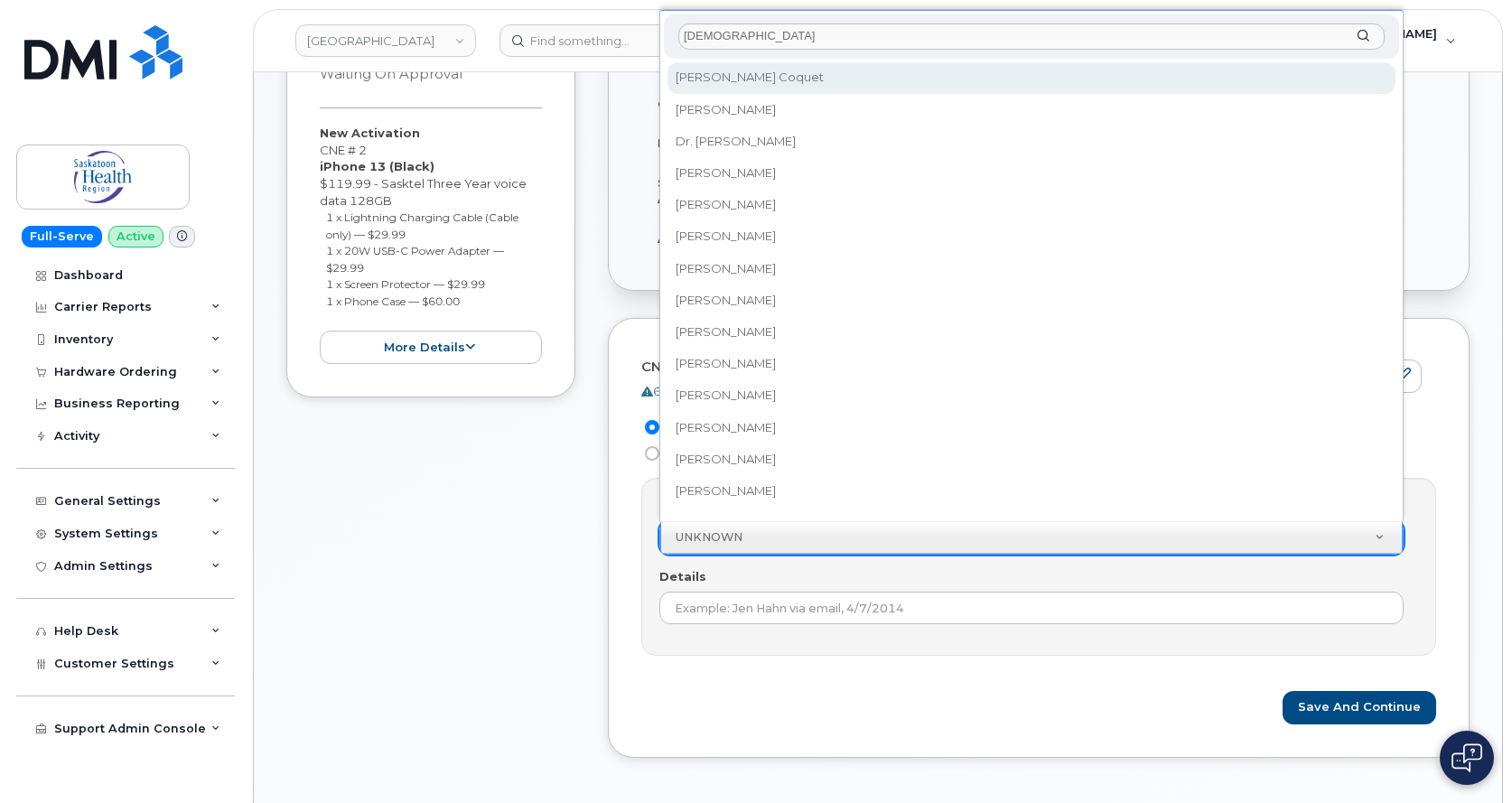
type input "[PERSON_NAME]"
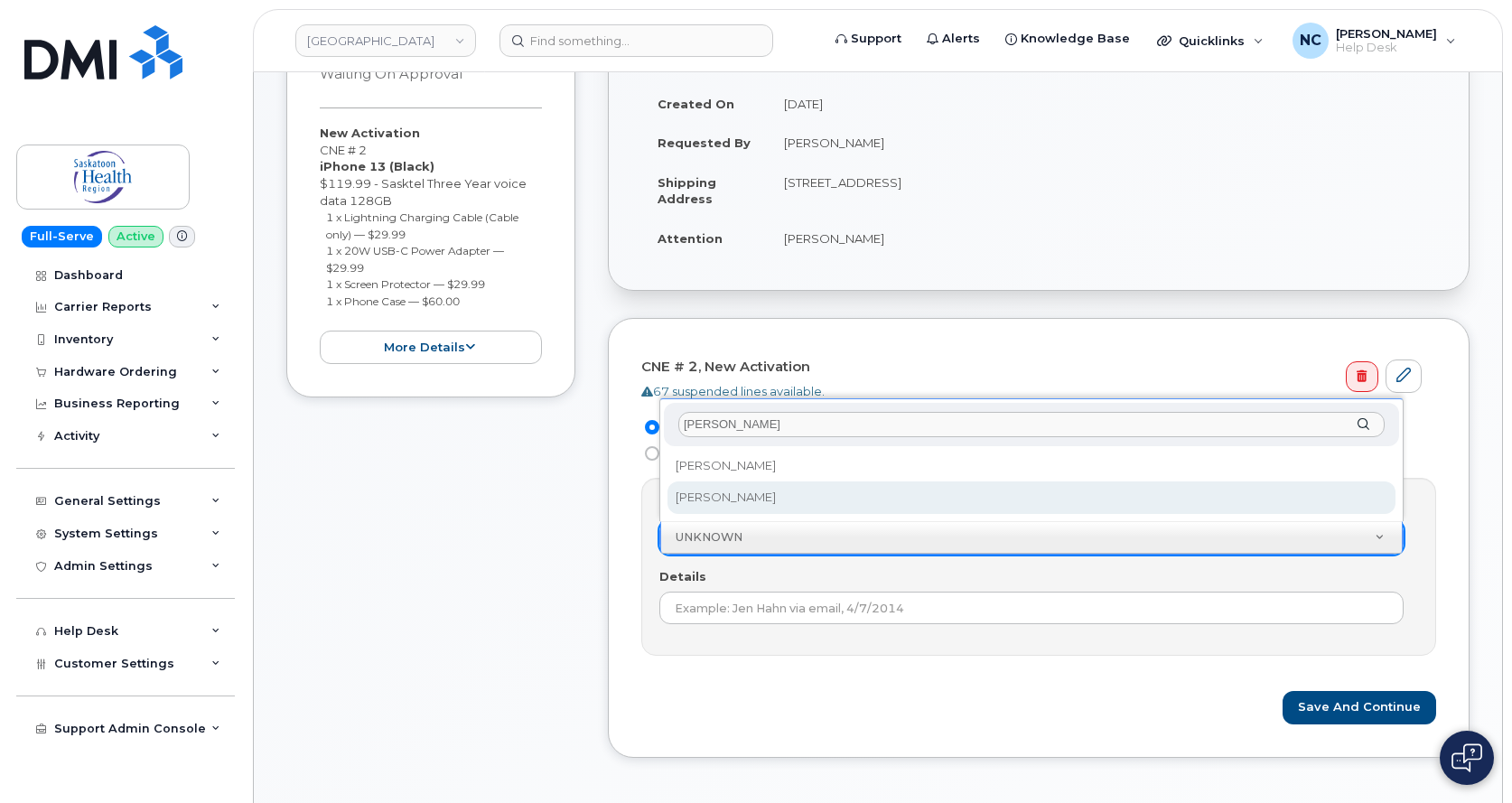
select select "769205"
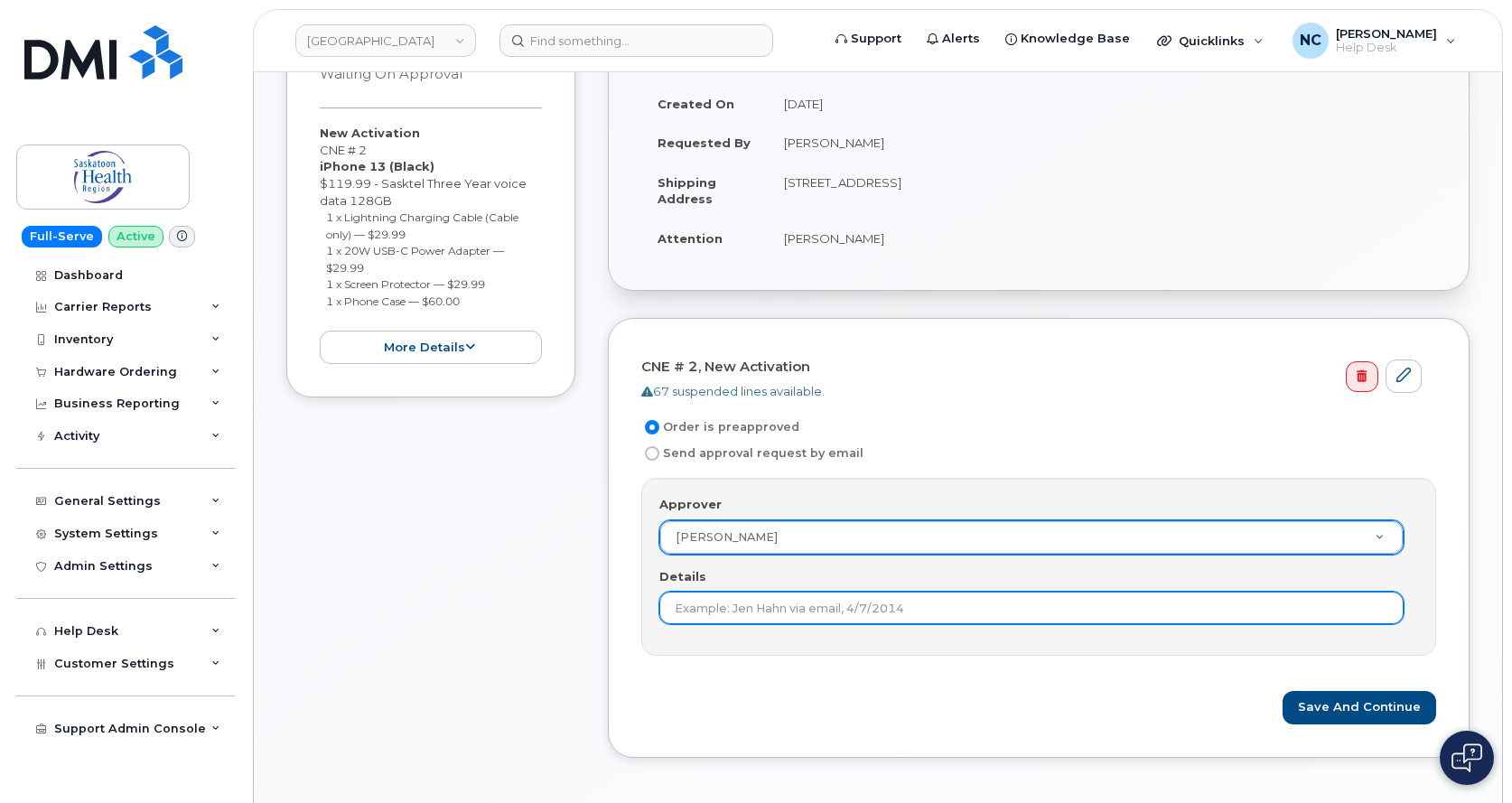
click at [740, 599] on input "Details" at bounding box center [1032, 608] width 744 height 33
type input "O"
type input "Placed original order."
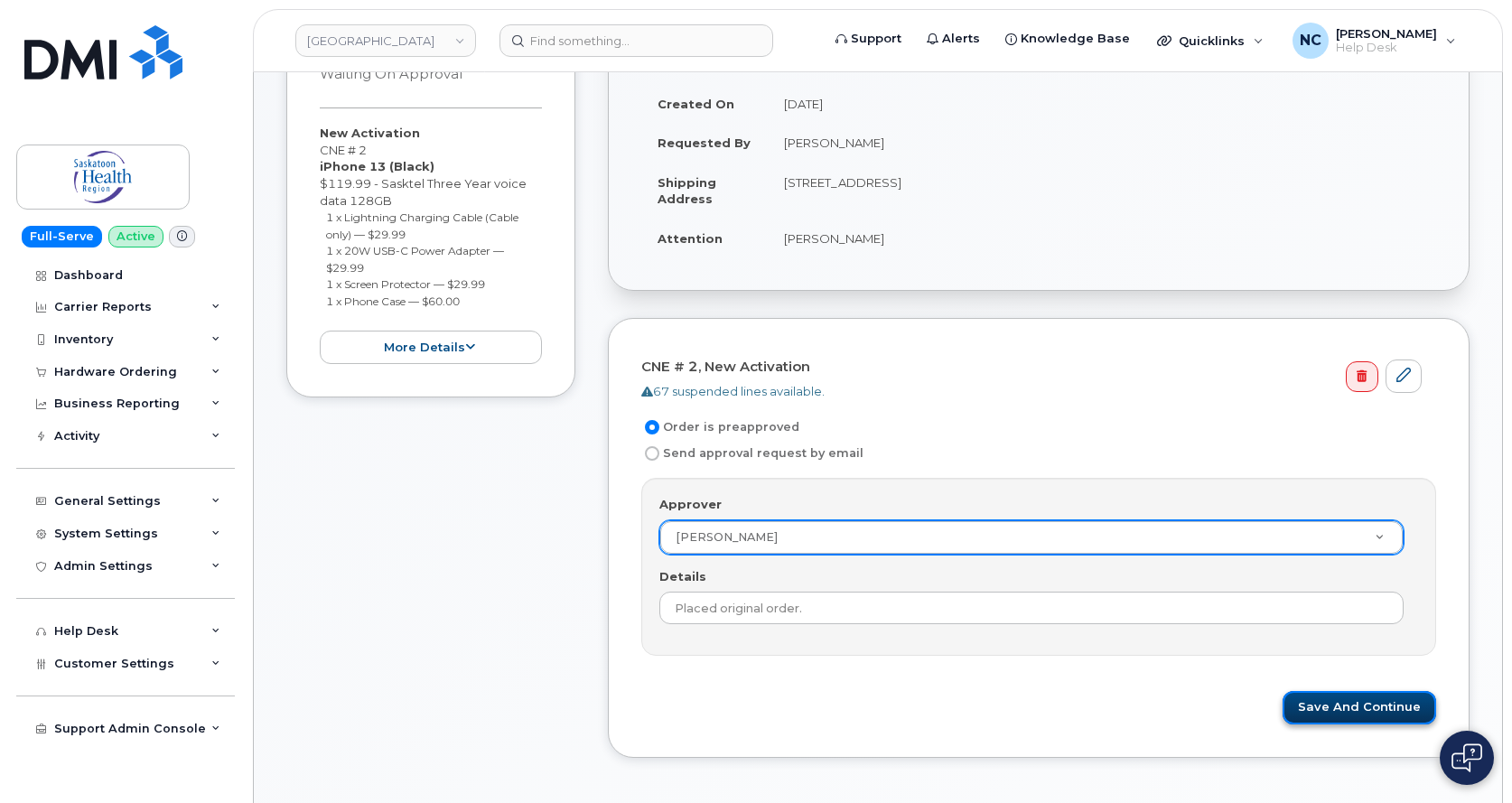
click at [1333, 719] on button "Save and Continue" at bounding box center [1359, 707] width 153 height 34
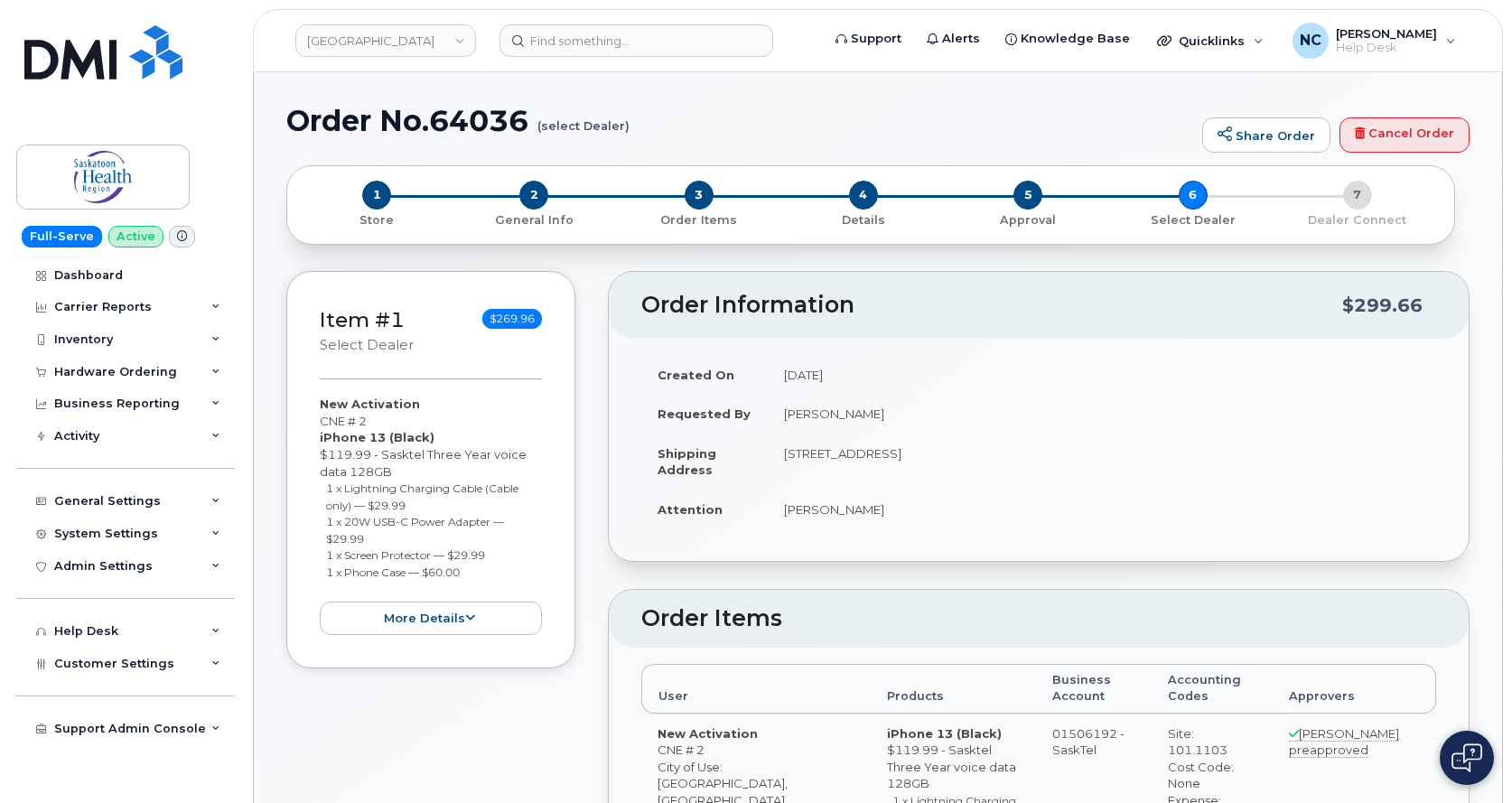
radio input "true"
